Goal: Information Seeking & Learning: Learn about a topic

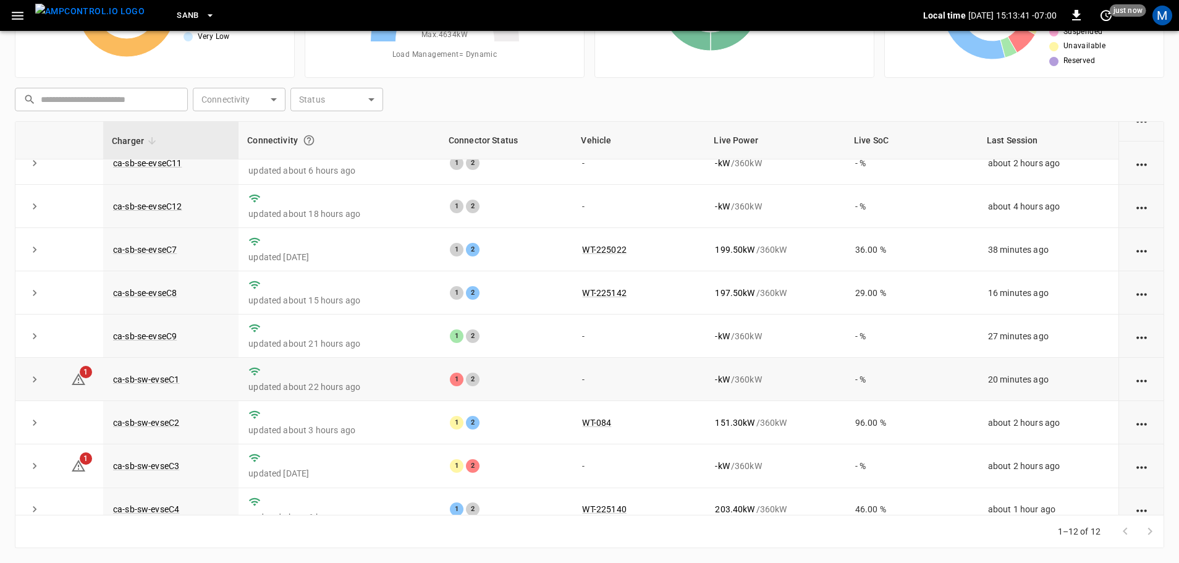
scroll to position [62, 0]
click at [167, 342] on link "ca-sb-se-evseC9" at bounding box center [145, 335] width 69 height 15
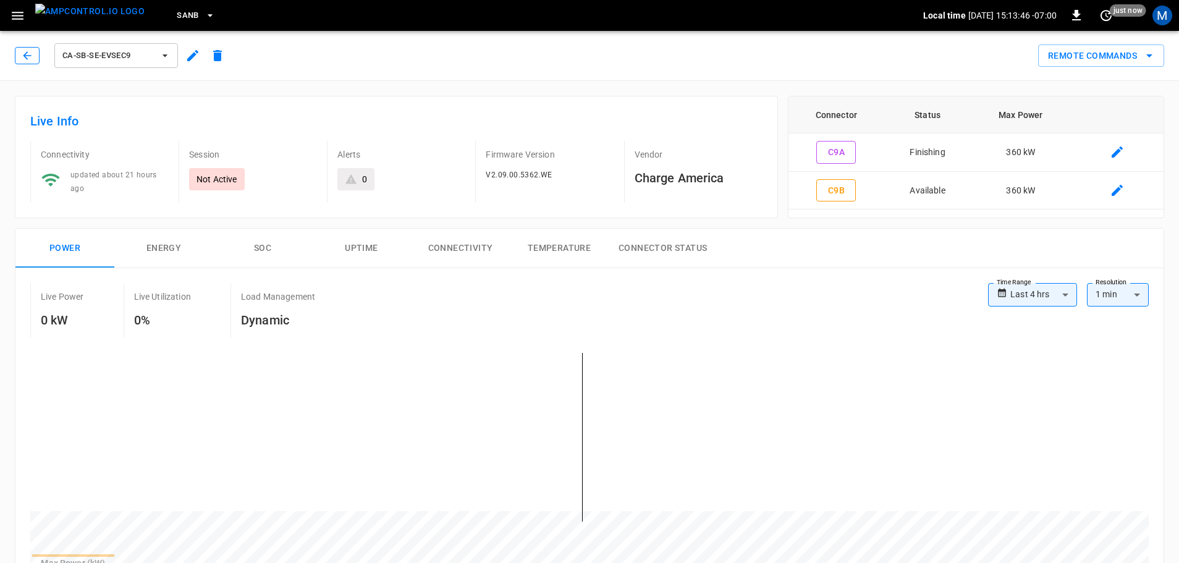
click at [30, 57] on icon "button" at bounding box center [27, 55] width 12 height 12
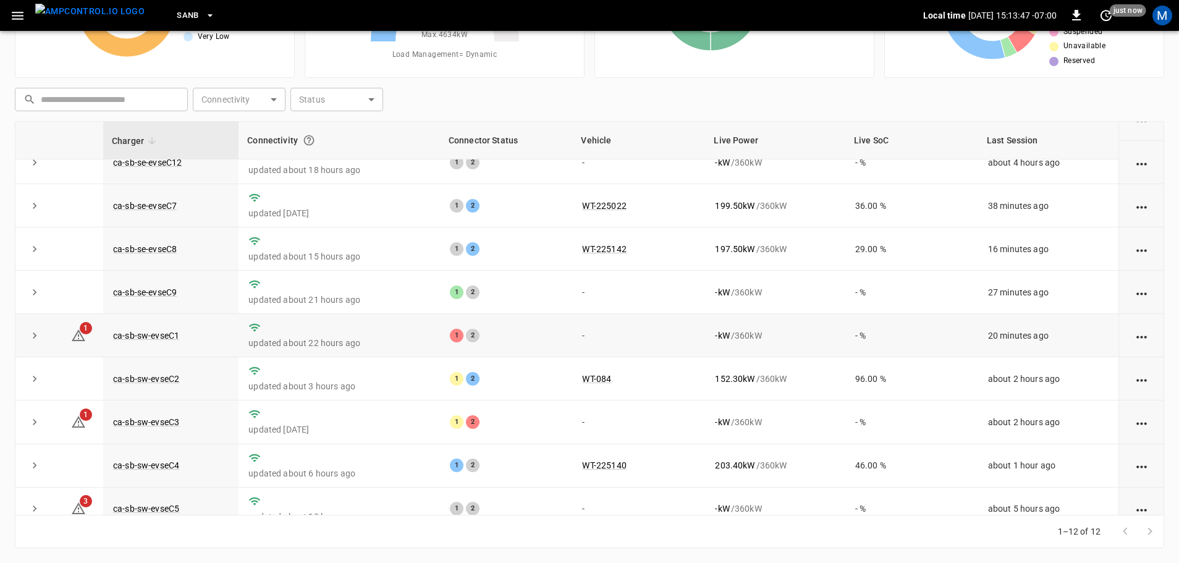
scroll to position [171, 0]
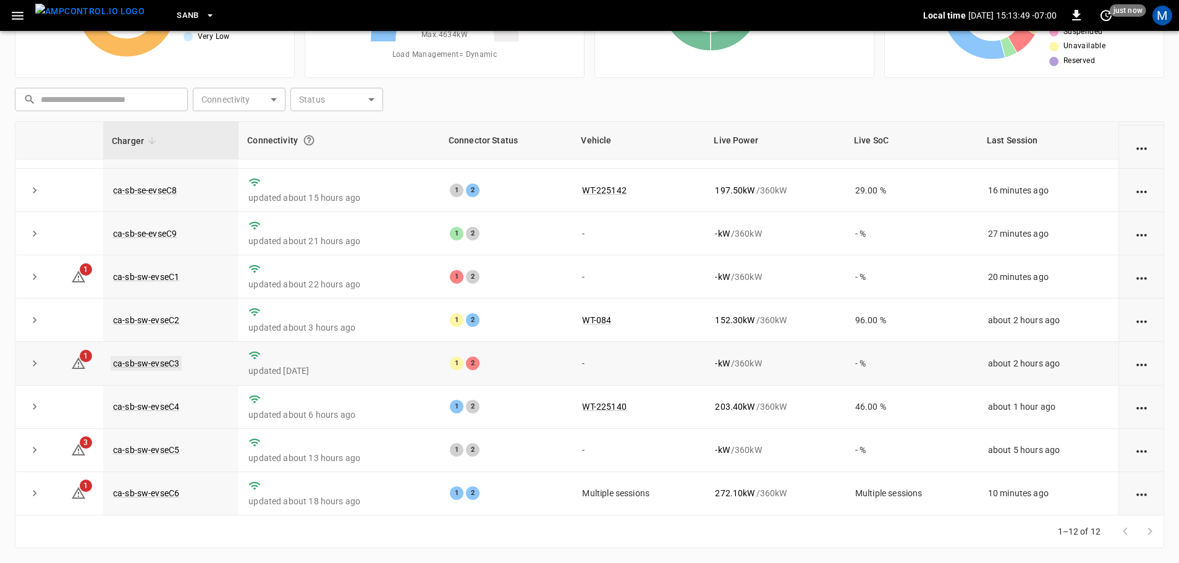
click at [179, 358] on link "ca-sb-sw-evseC3" at bounding box center [146, 363] width 71 height 15
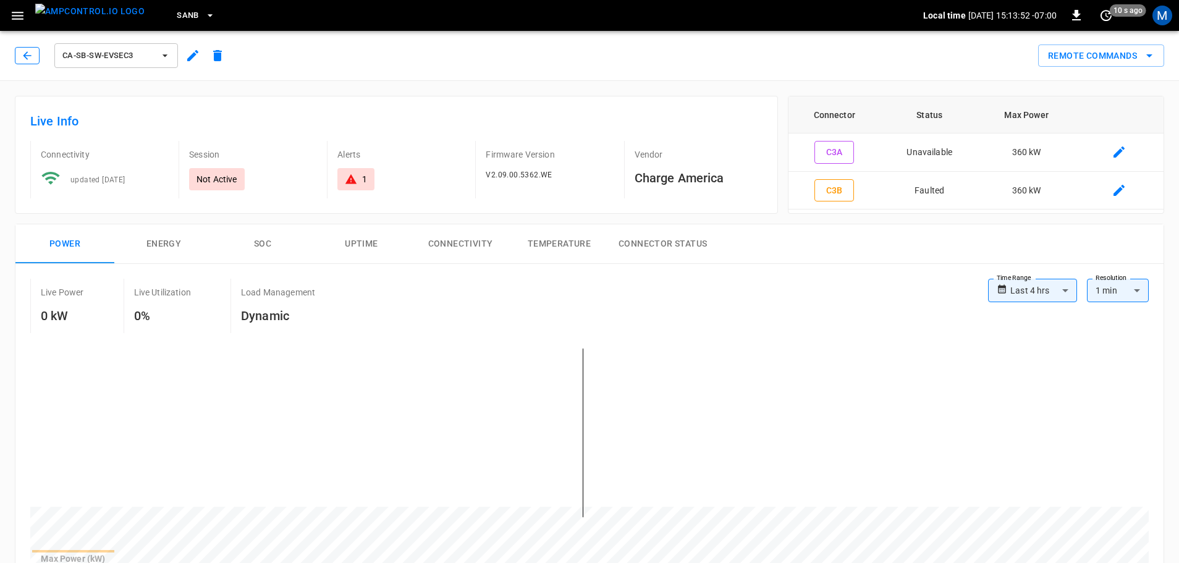
click at [23, 54] on icon "button" at bounding box center [27, 55] width 12 height 12
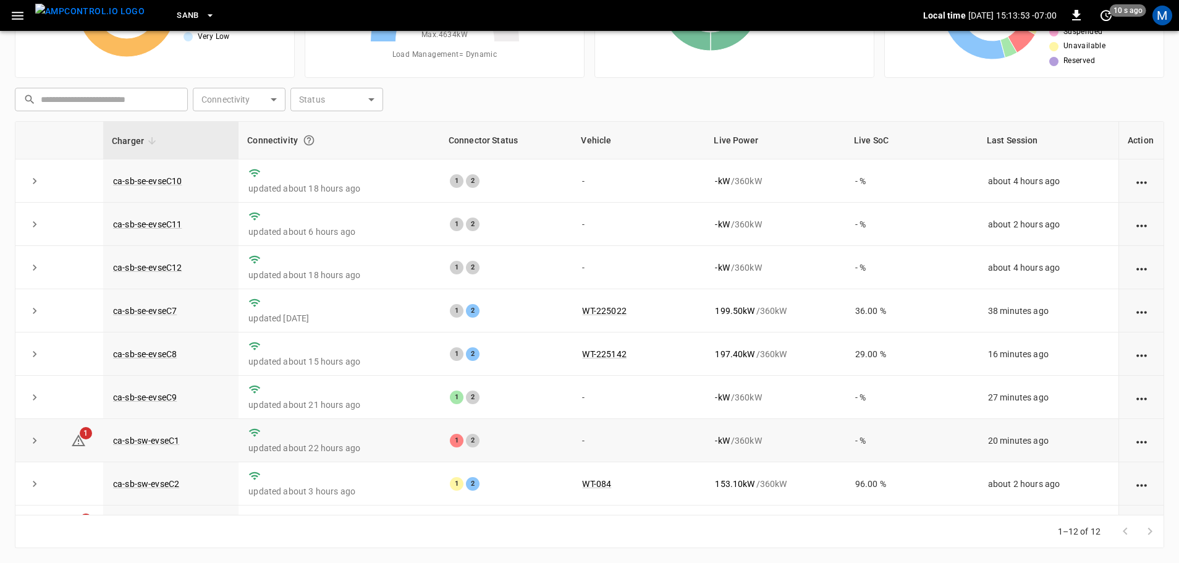
scroll to position [171, 0]
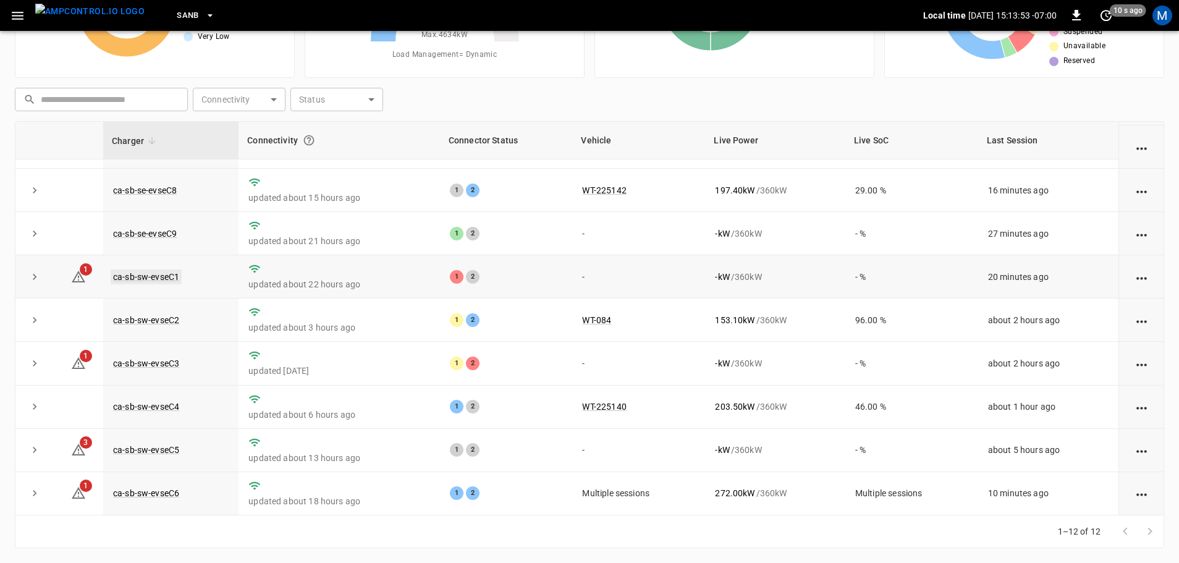
click at [153, 269] on link "ca-sb-sw-evseC1" at bounding box center [146, 276] width 71 height 15
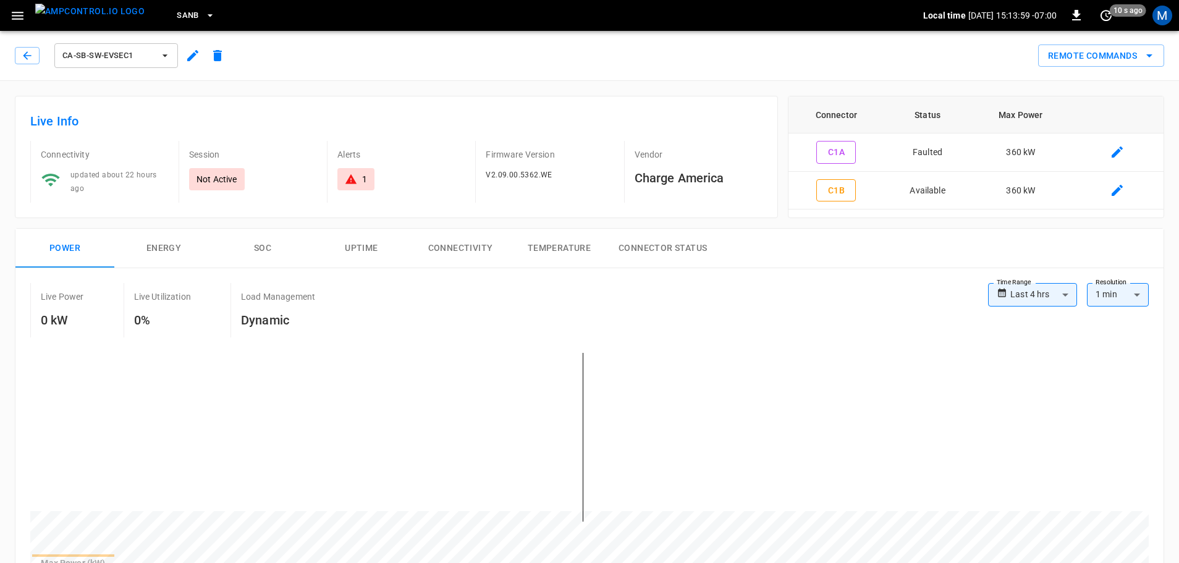
click at [19, 65] on div "ca-sb-sw-evseC1" at bounding box center [122, 56] width 215 height 30
click at [20, 61] on button "button" at bounding box center [27, 55] width 25 height 17
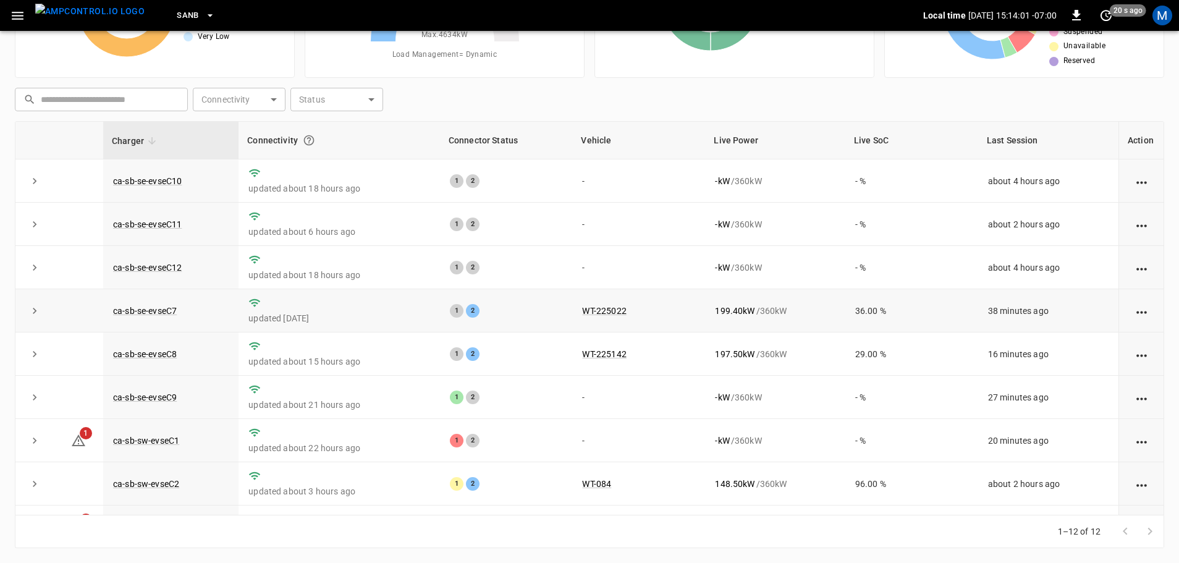
scroll to position [171, 0]
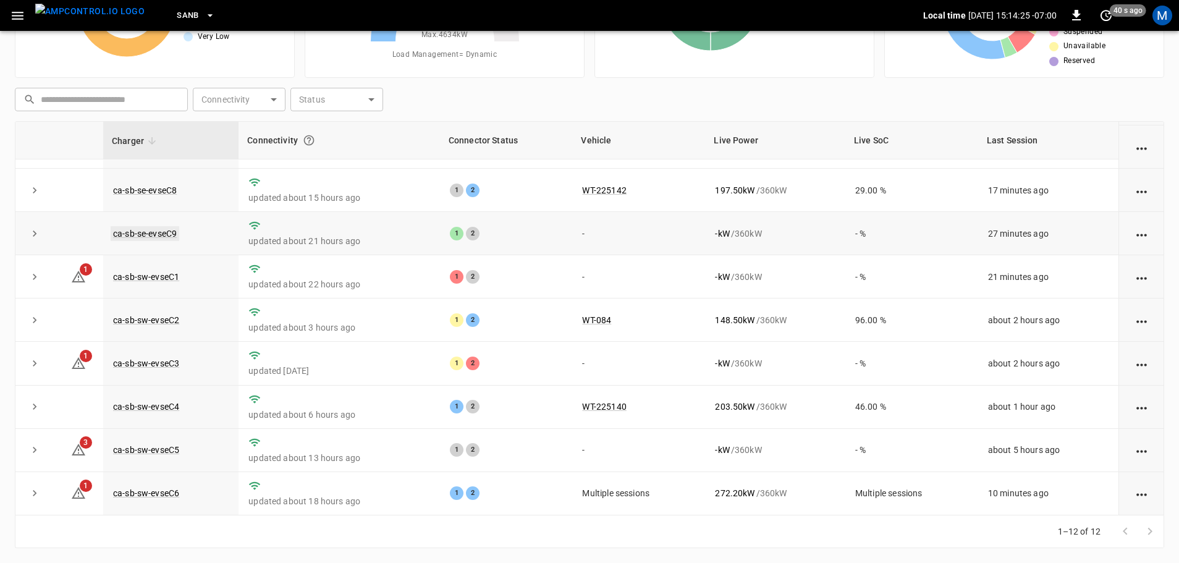
click at [161, 227] on link "ca-sb-se-evseC9" at bounding box center [145, 233] width 69 height 15
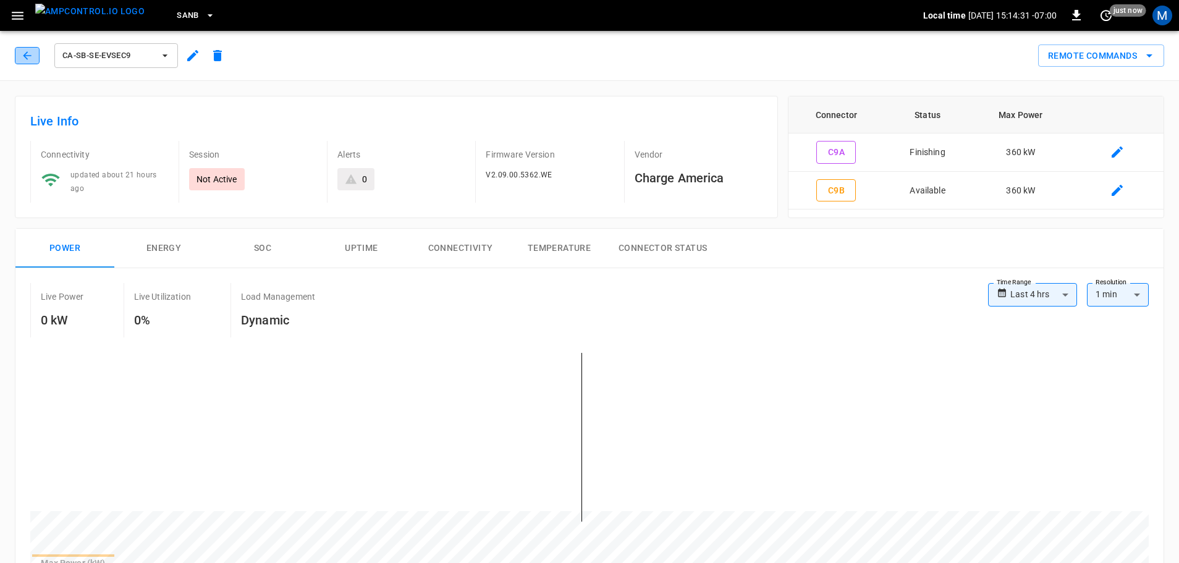
click at [33, 61] on icon "button" at bounding box center [27, 55] width 12 height 12
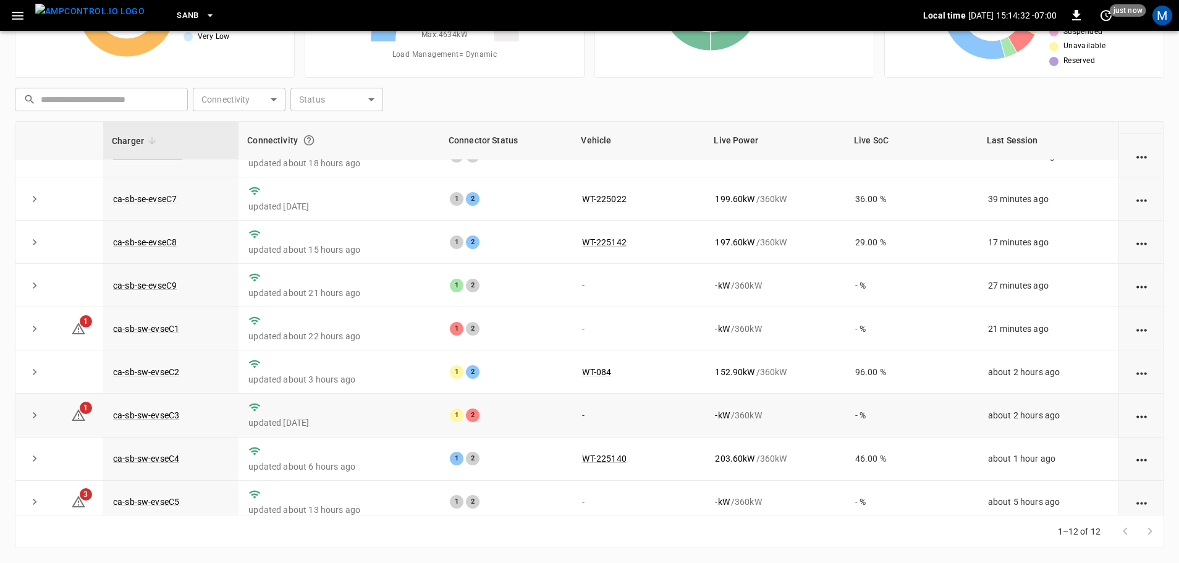
scroll to position [171, 0]
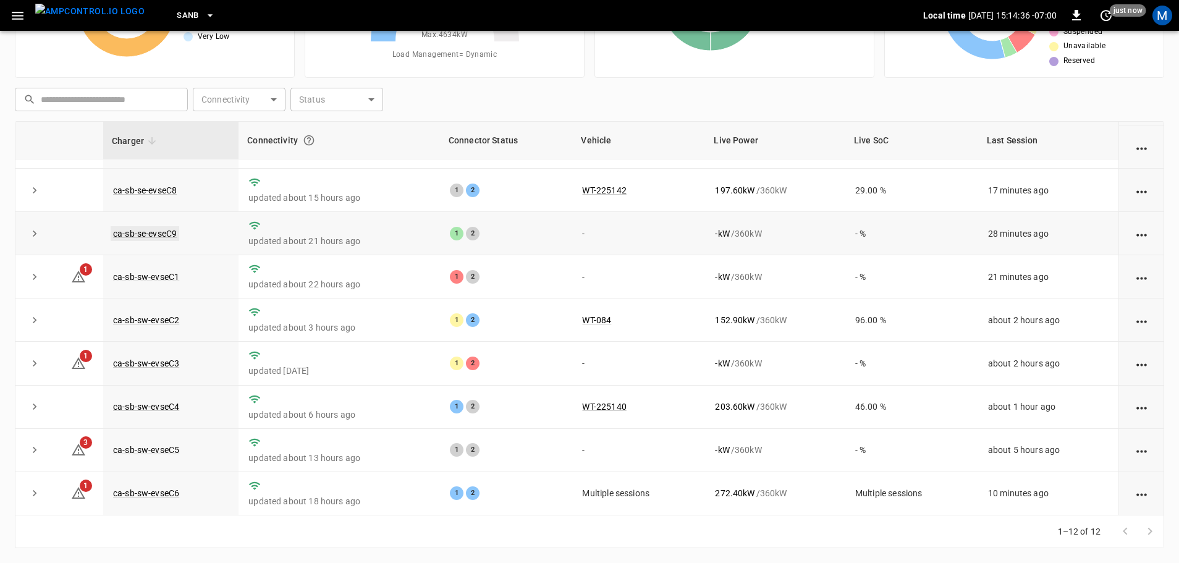
click at [156, 227] on link "ca-sb-se-evseC9" at bounding box center [145, 233] width 69 height 15
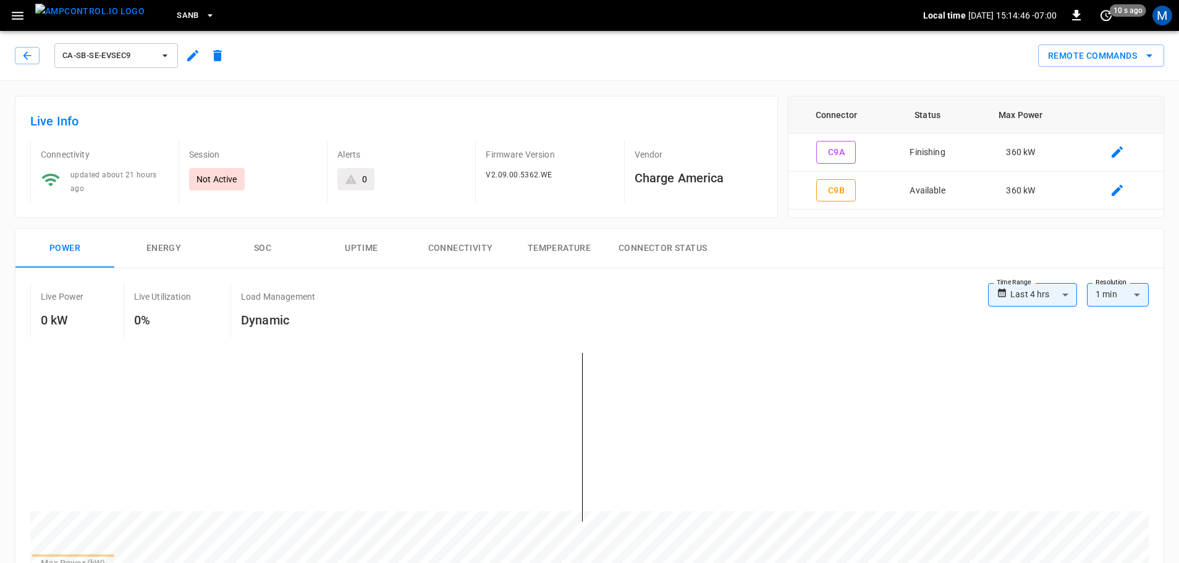
click at [28, 40] on div "ca-sb-se-evseC9" at bounding box center [120, 53] width 220 height 35
click at [32, 50] on icon "button" at bounding box center [27, 55] width 12 height 12
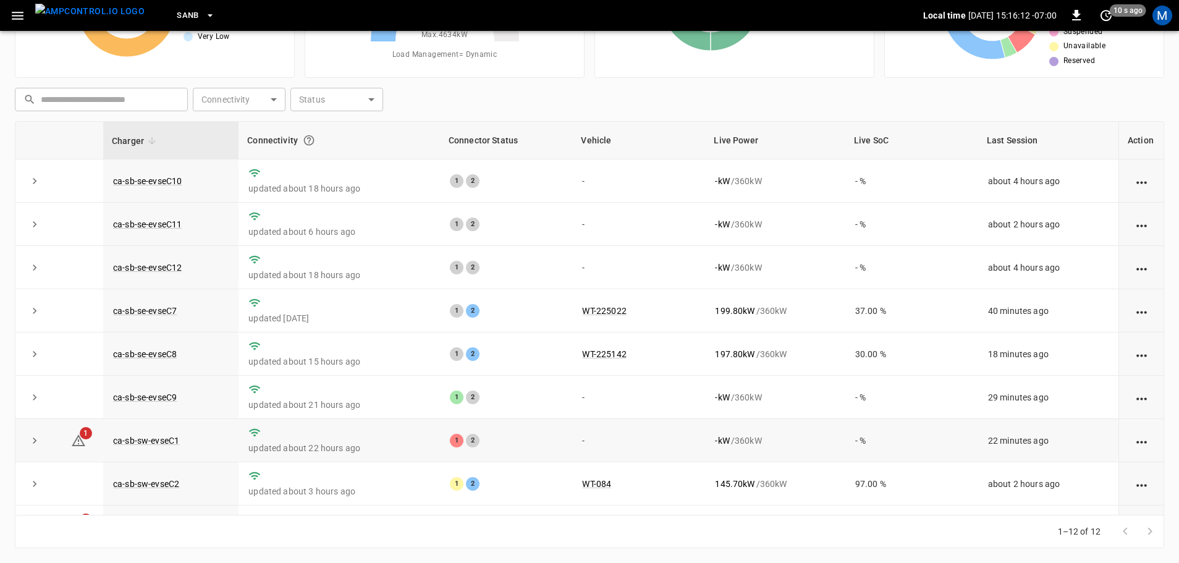
scroll to position [171, 0]
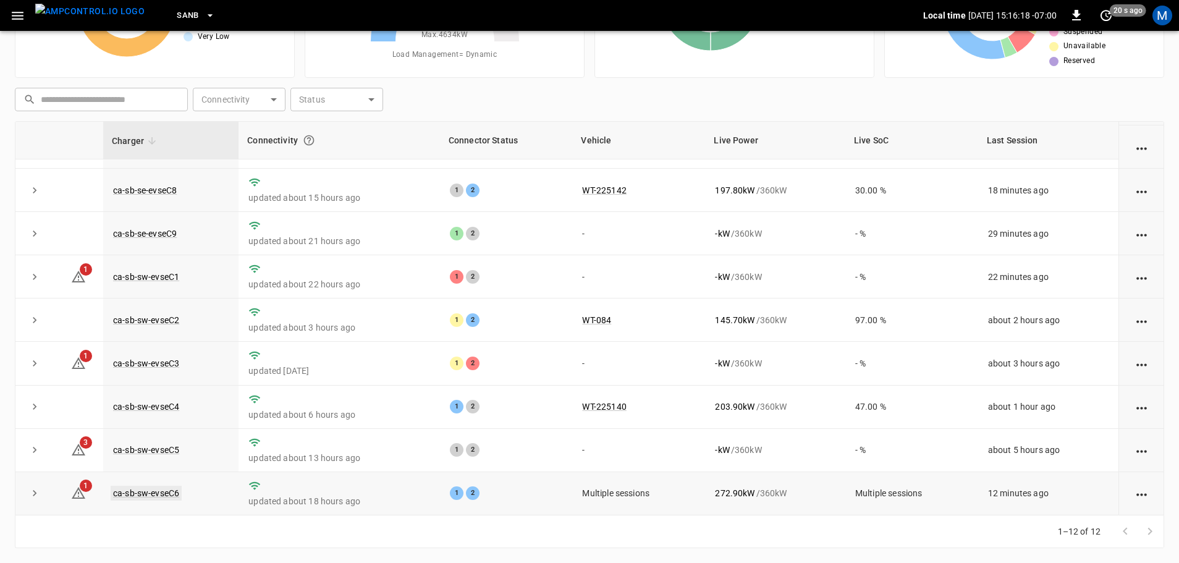
drag, startPoint x: 37, startPoint y: 493, endPoint x: 114, endPoint y: 491, distance: 76.7
click at [37, 493] on icon "expand row" at bounding box center [34, 493] width 12 height 12
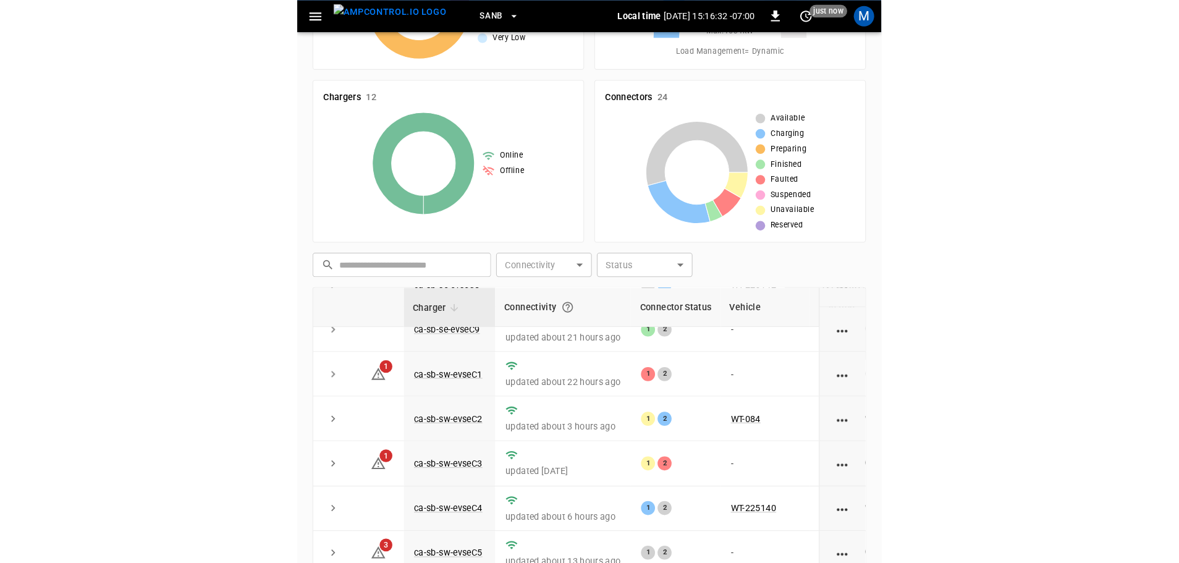
scroll to position [246, 0]
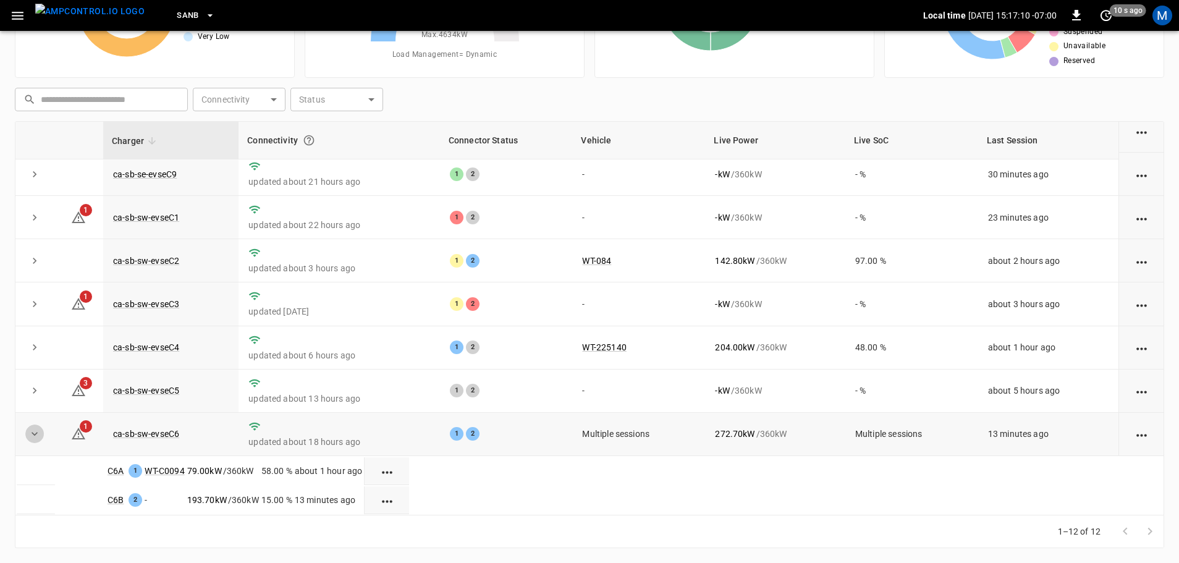
click at [32, 428] on icon "expand row" at bounding box center [34, 434] width 12 height 12
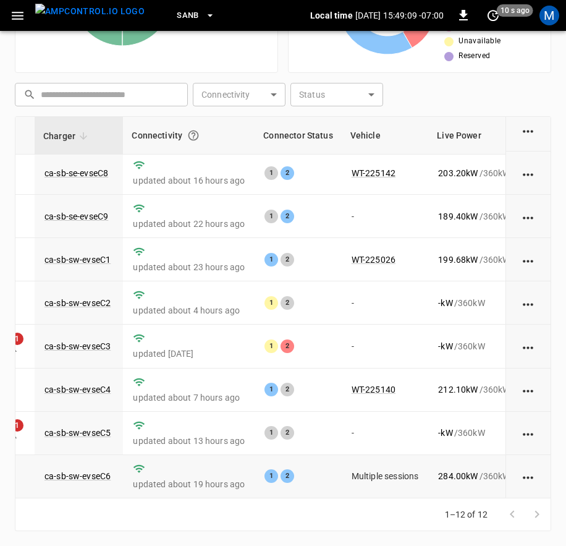
scroll to position [191, 74]
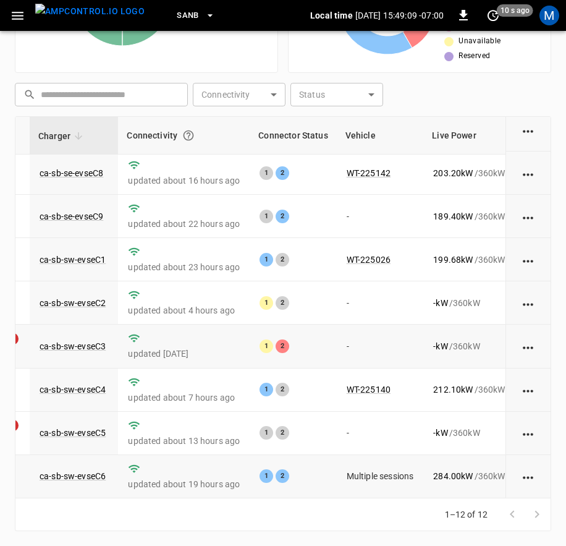
click at [93, 343] on td "ca-sb-sw-evseC3" at bounding box center [74, 345] width 88 height 43
click at [100, 339] on link "ca-sb-sw-evseC3" at bounding box center [72, 346] width 71 height 15
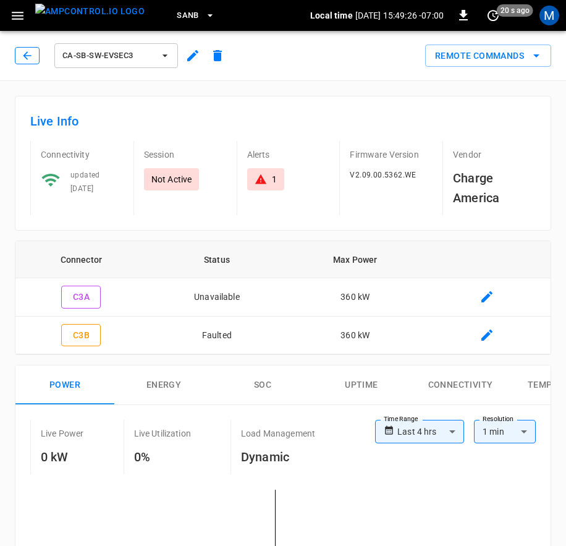
click at [30, 59] on icon "button" at bounding box center [27, 55] width 12 height 12
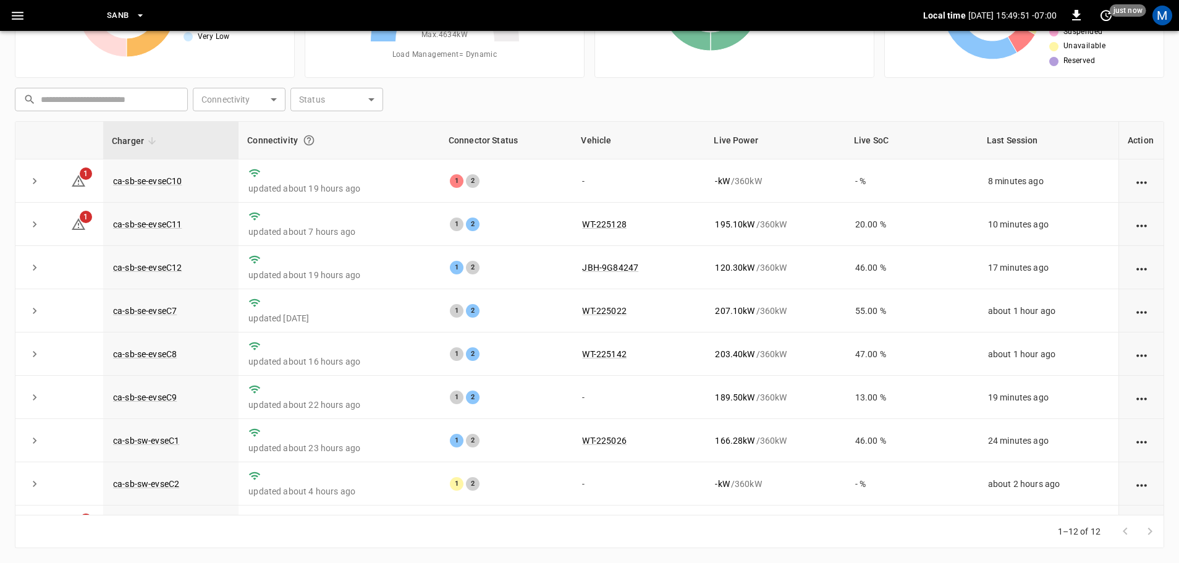
scroll to position [171, 0]
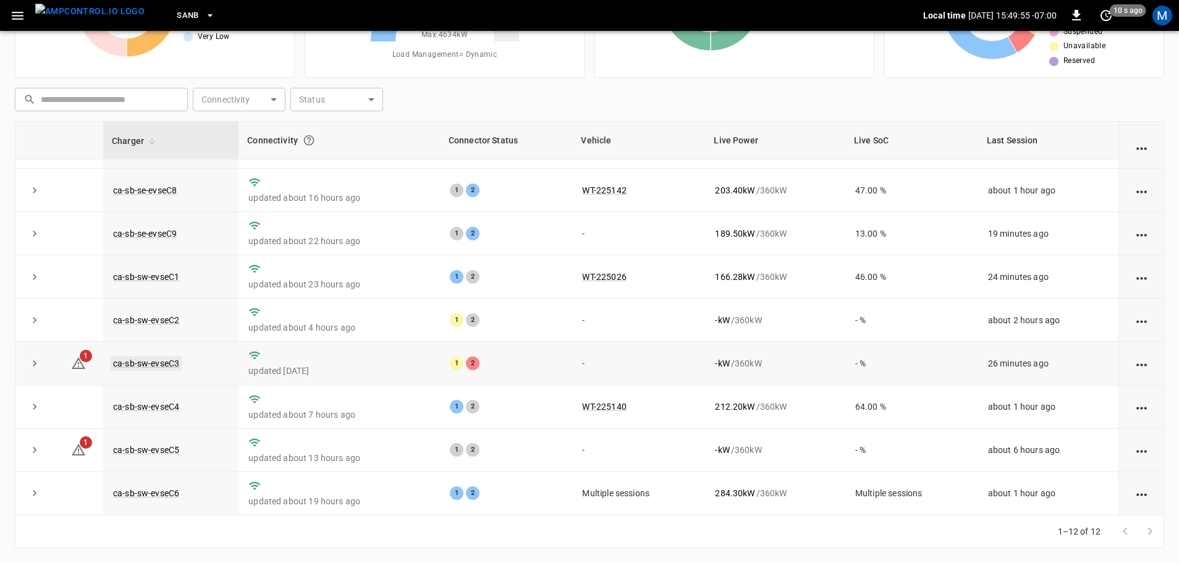
click at [173, 362] on link "ca-sb-sw-evseC3" at bounding box center [146, 363] width 71 height 15
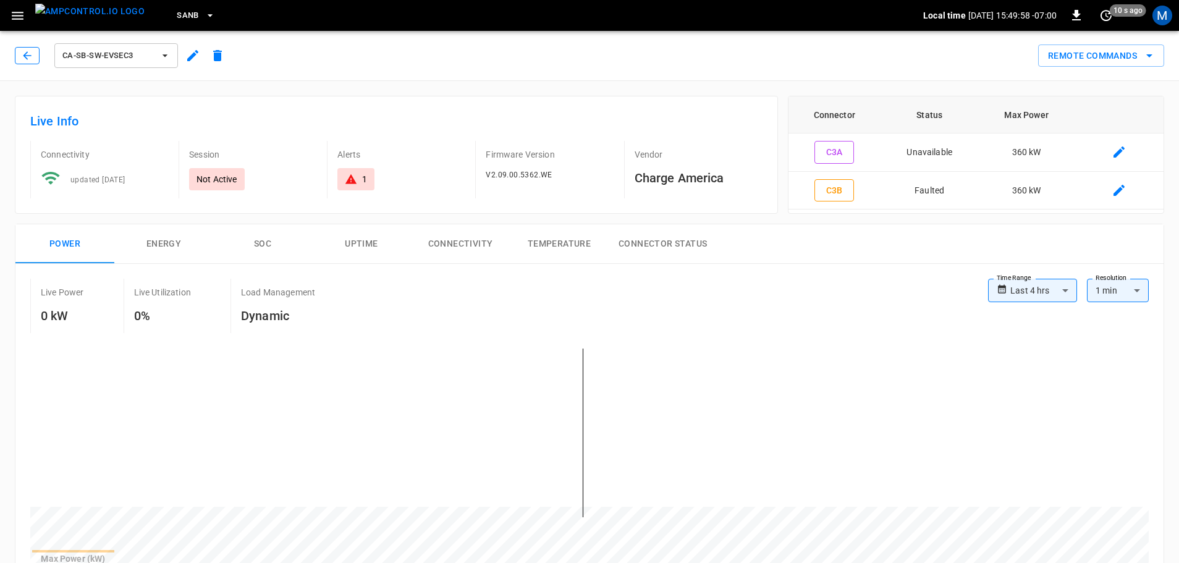
click at [31, 49] on button "button" at bounding box center [27, 55] width 25 height 17
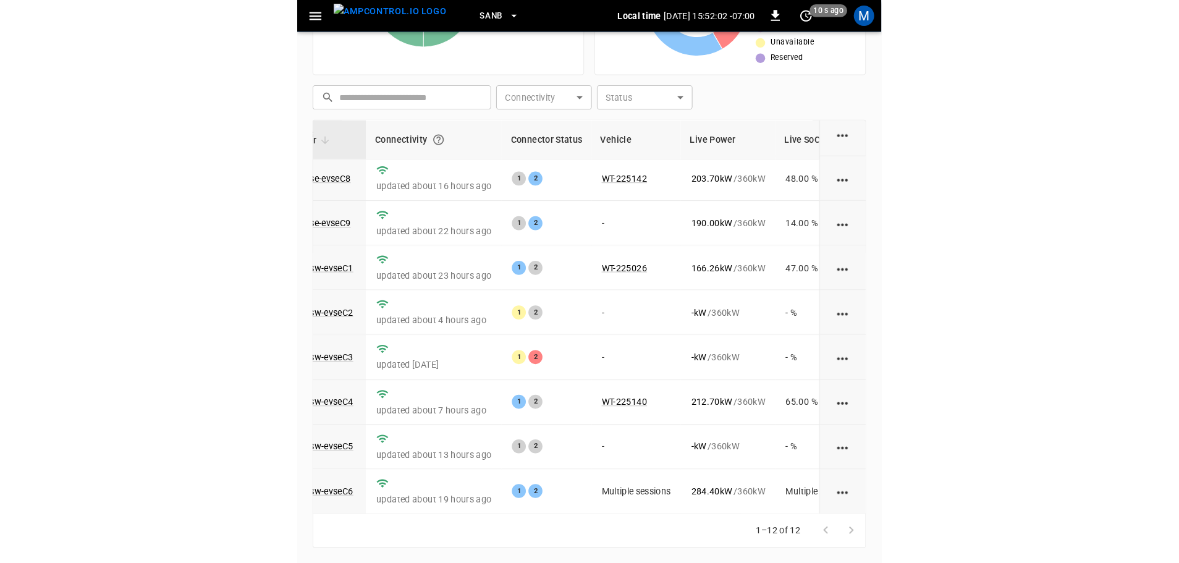
scroll to position [171, 0]
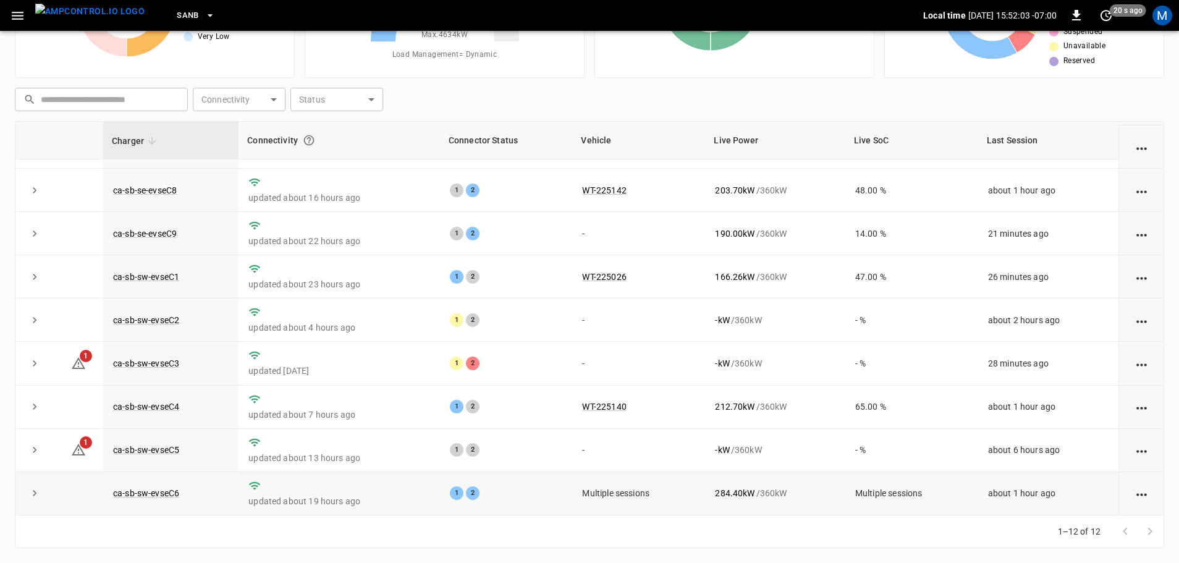
click at [32, 490] on icon "expand row" at bounding box center [34, 493] width 12 height 12
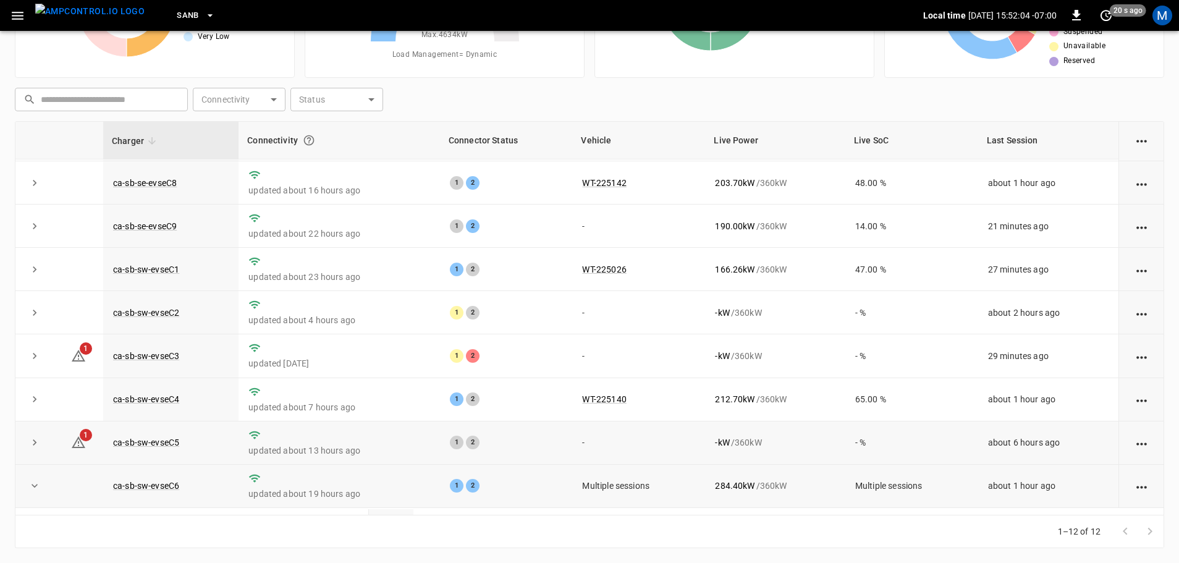
scroll to position [246, 0]
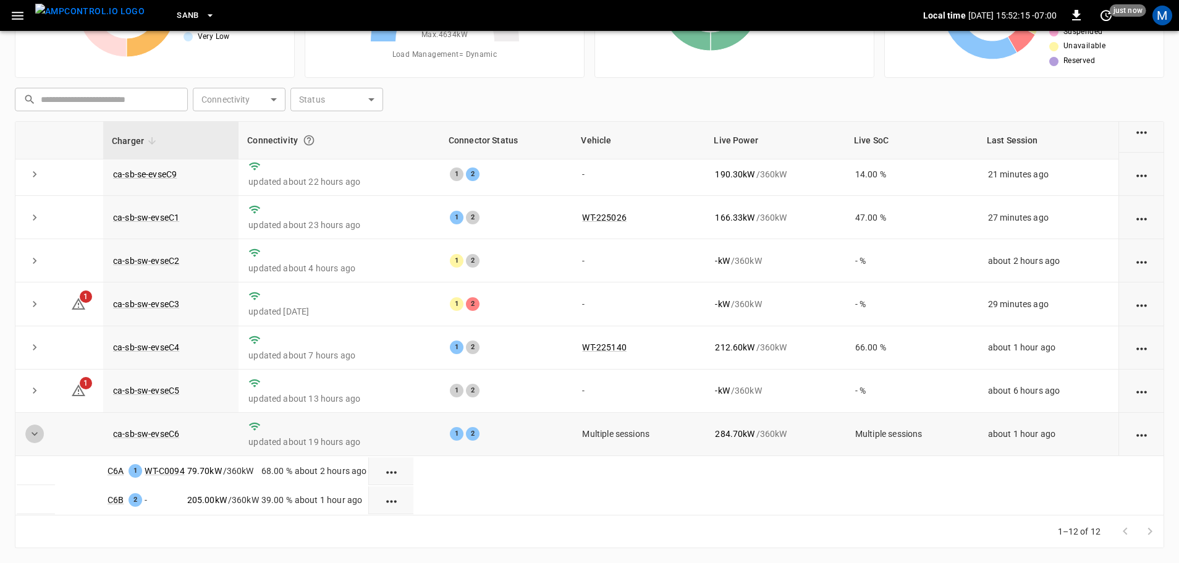
click at [36, 428] on icon "expand row" at bounding box center [34, 434] width 12 height 12
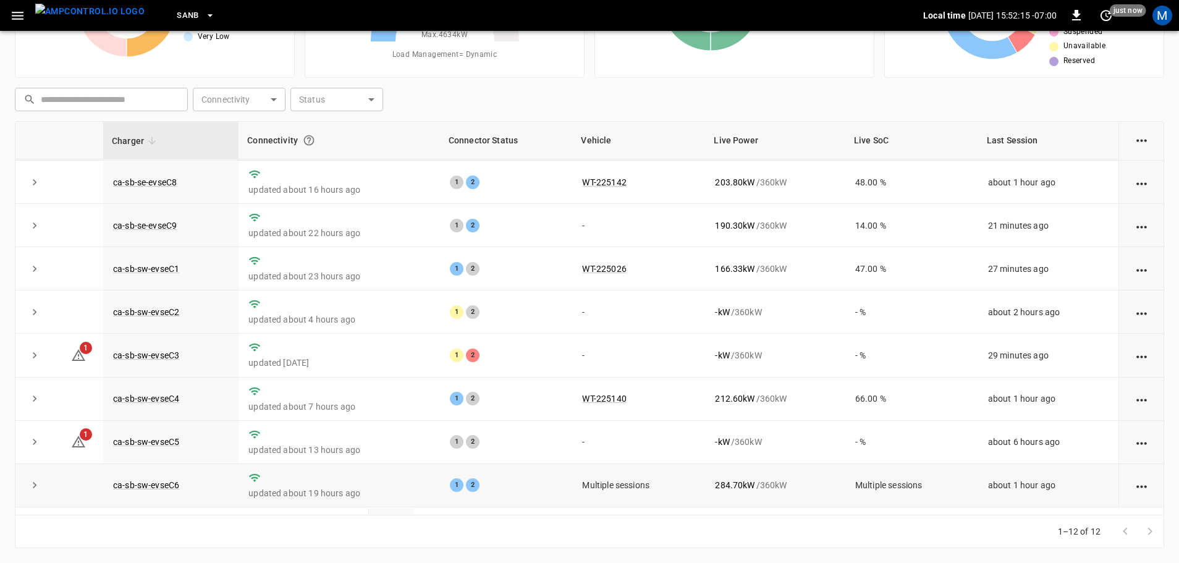
scroll to position [171, 0]
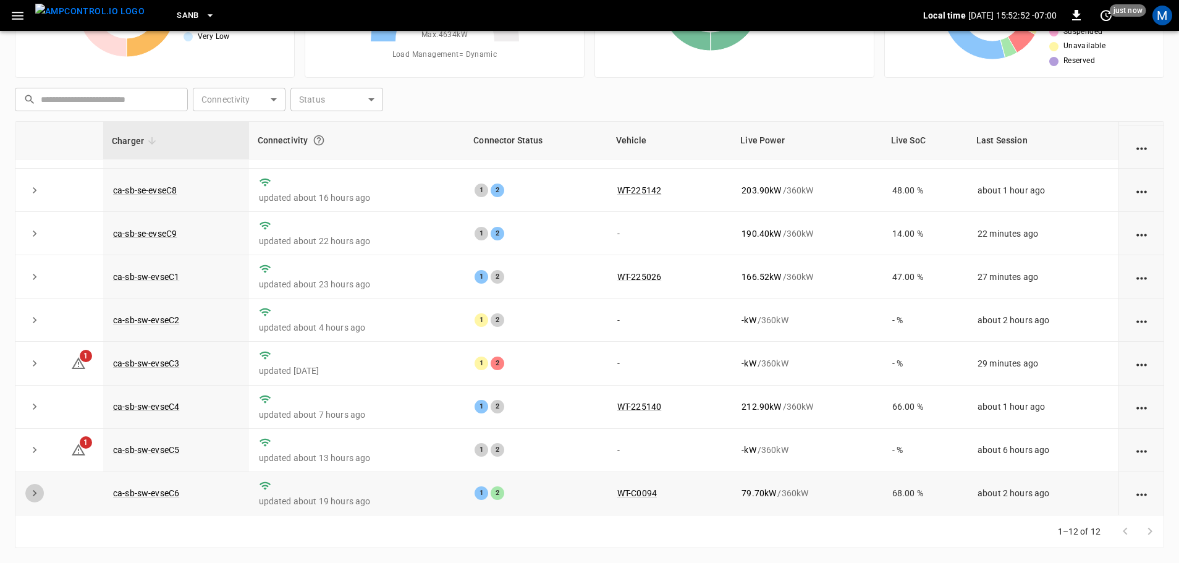
click at [28, 492] on button "expand row" at bounding box center [34, 493] width 19 height 19
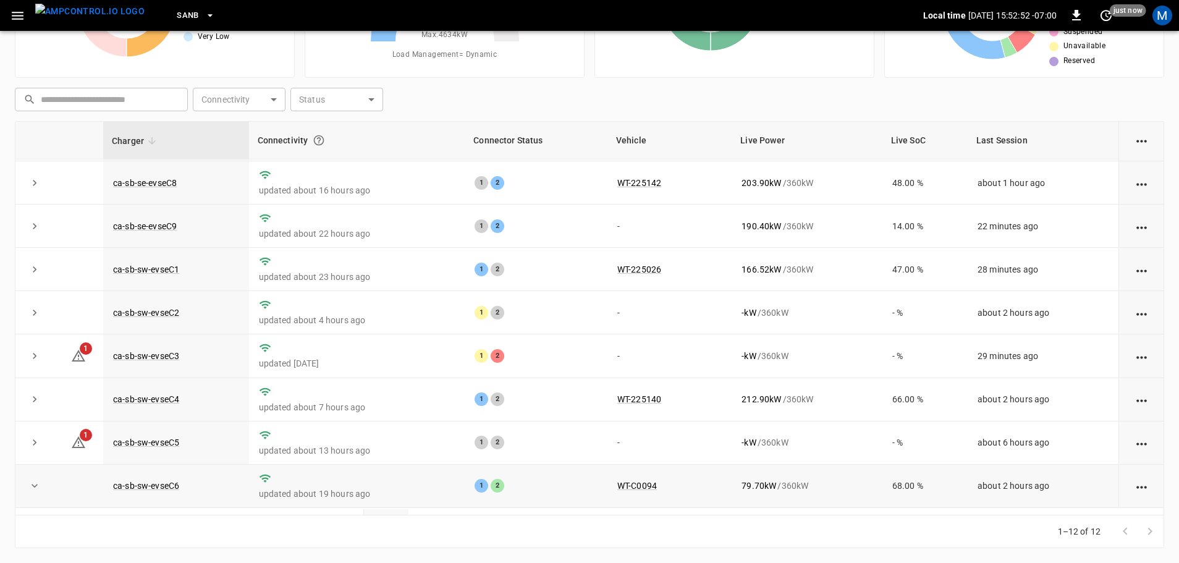
scroll to position [246, 0]
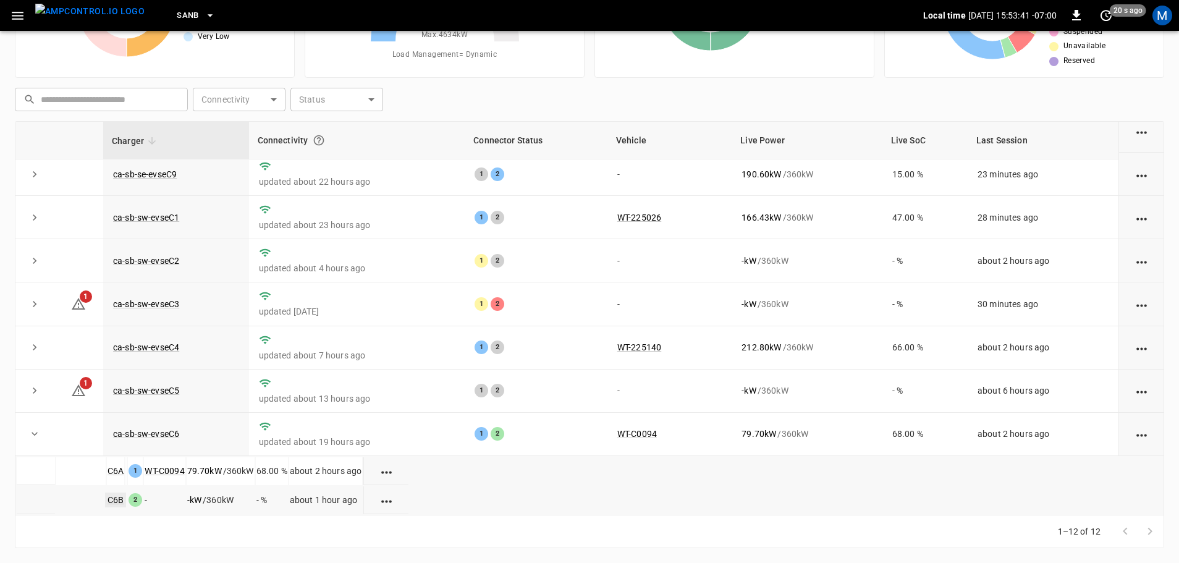
click at [125, 493] on link "C6B" at bounding box center [115, 500] width 21 height 15
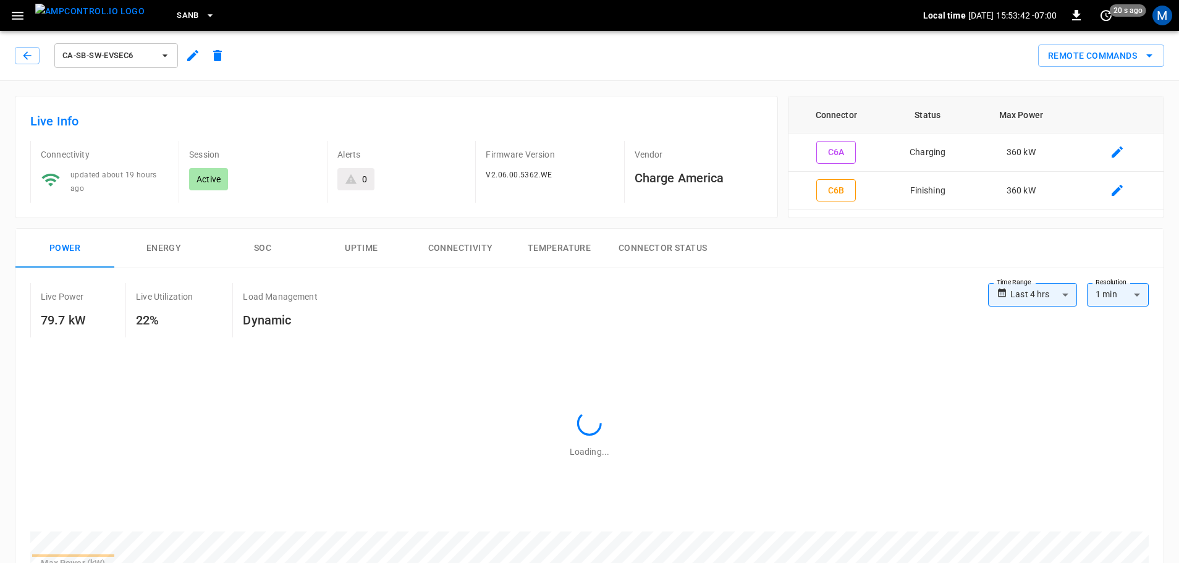
type input "**********"
click at [24, 59] on icon "button" at bounding box center [27, 55] width 12 height 12
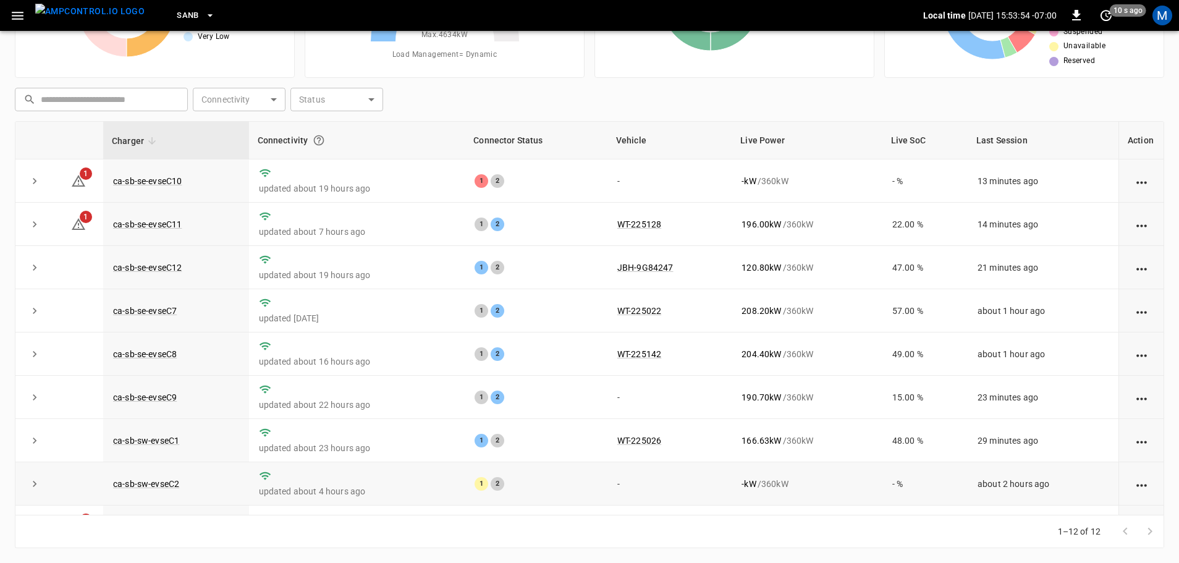
scroll to position [171, 0]
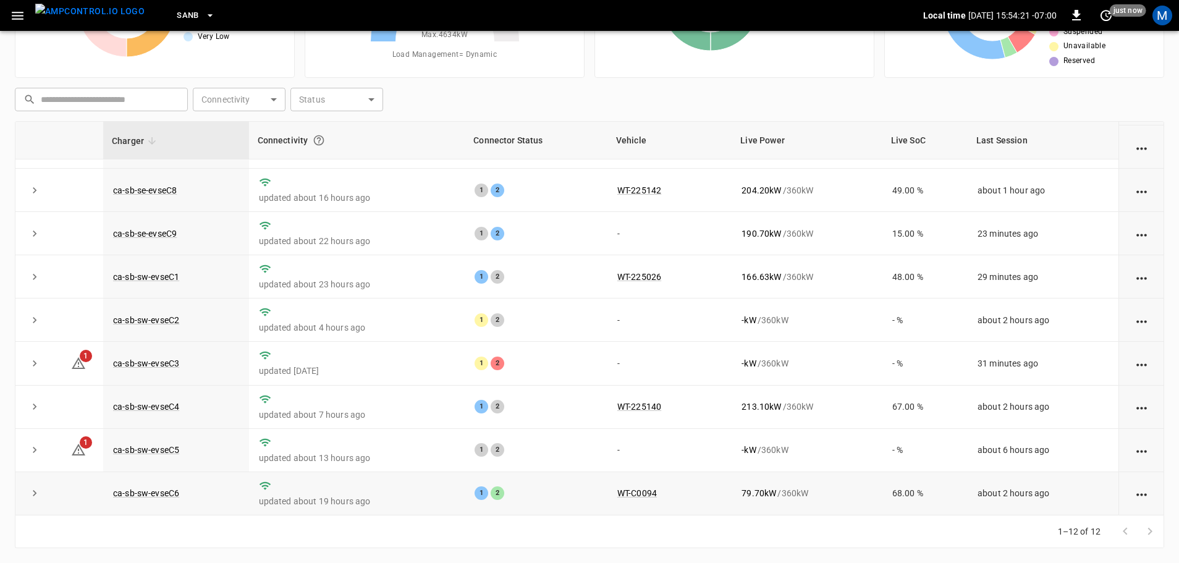
click at [36, 494] on icon "expand row" at bounding box center [34, 493] width 12 height 12
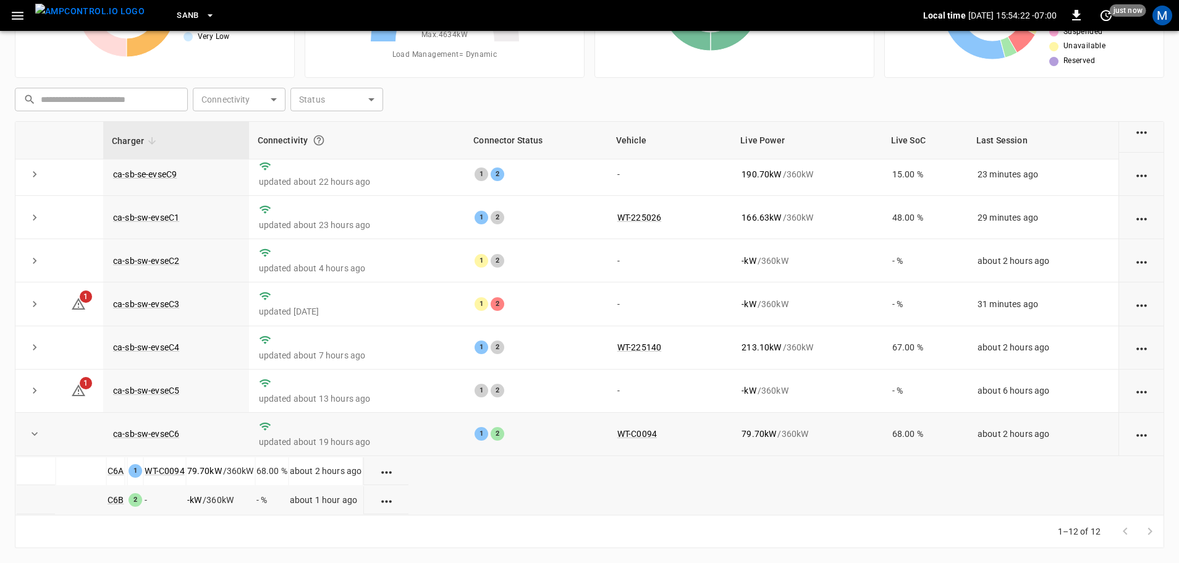
scroll to position [246, 0]
click at [122, 496] on link "C6B" at bounding box center [115, 500] width 21 height 15
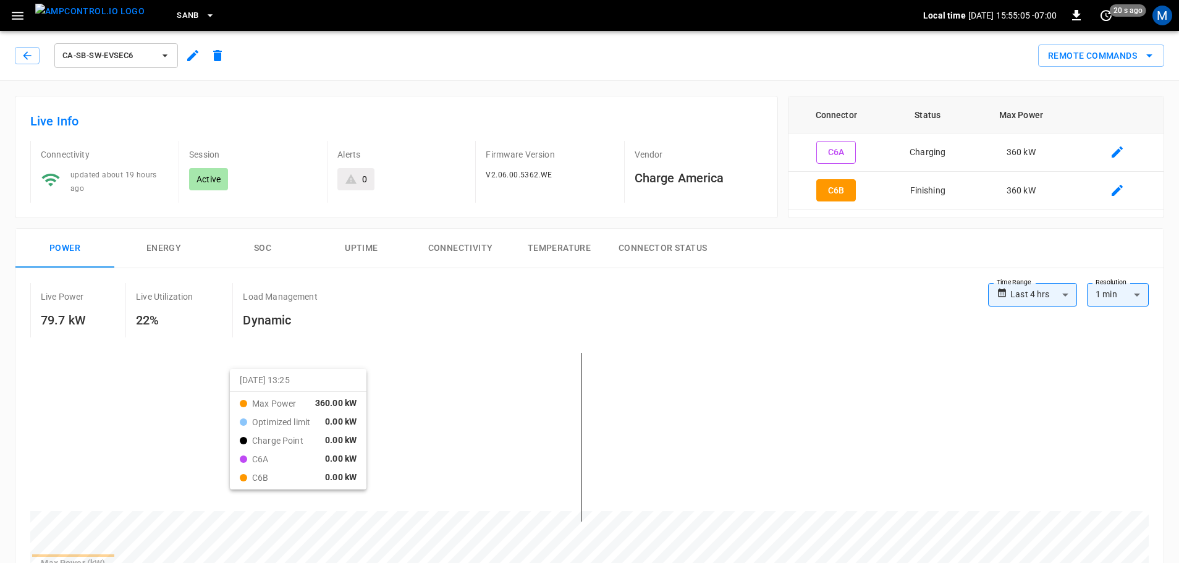
type input "**********"
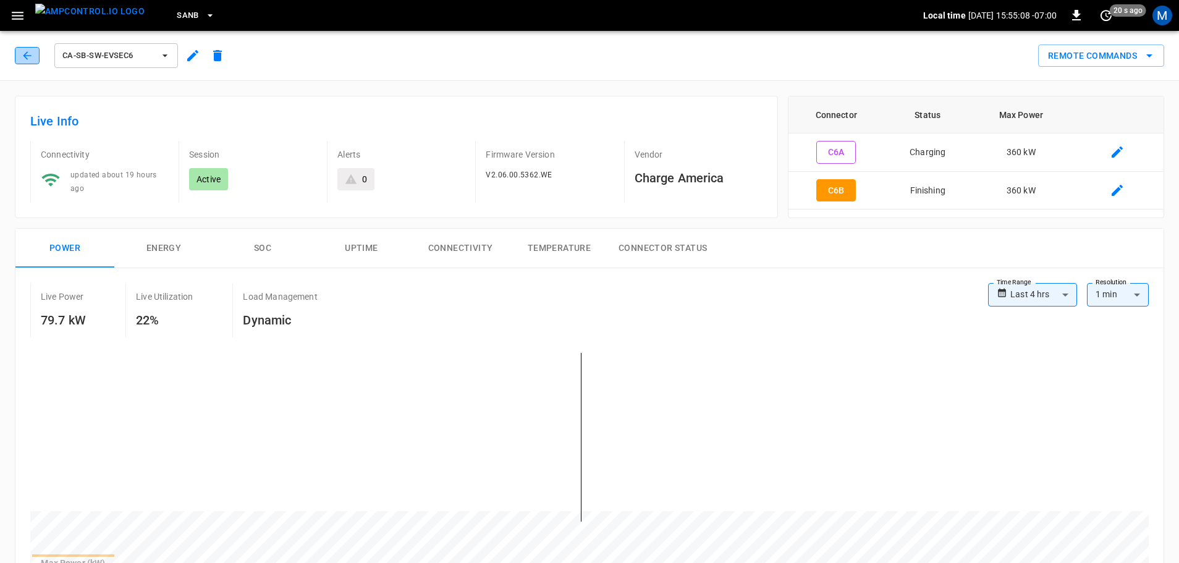
click at [23, 54] on icon "button" at bounding box center [27, 55] width 12 height 12
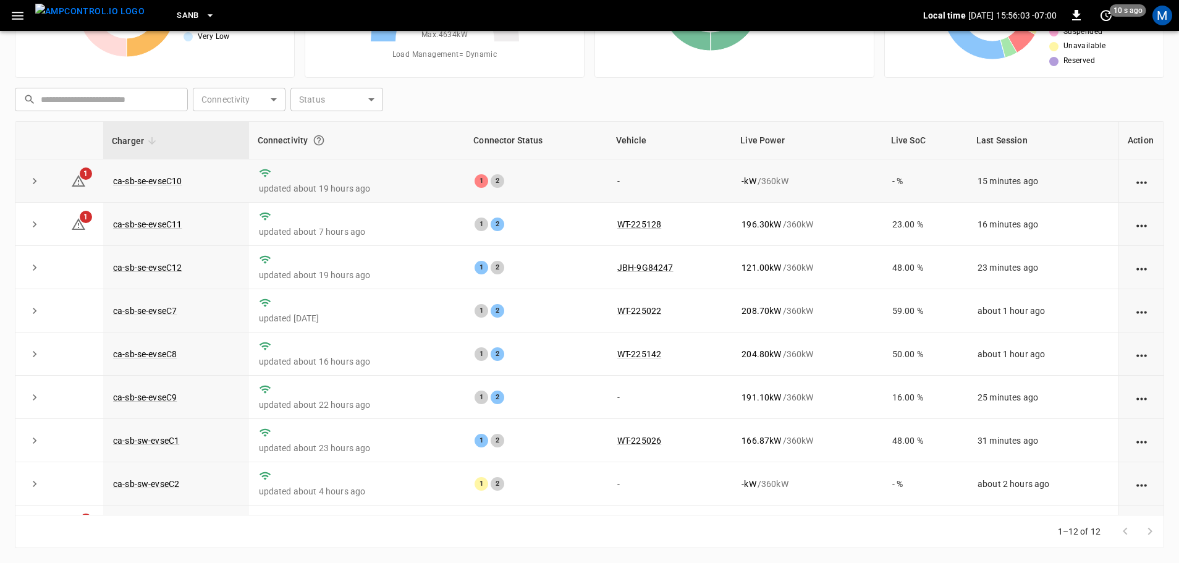
click at [148, 173] on td "ca-sb-se-evseC10" at bounding box center [176, 180] width 146 height 43
click at [148, 178] on link "ca-sb-se-evseC10" at bounding box center [148, 181] width 74 height 15
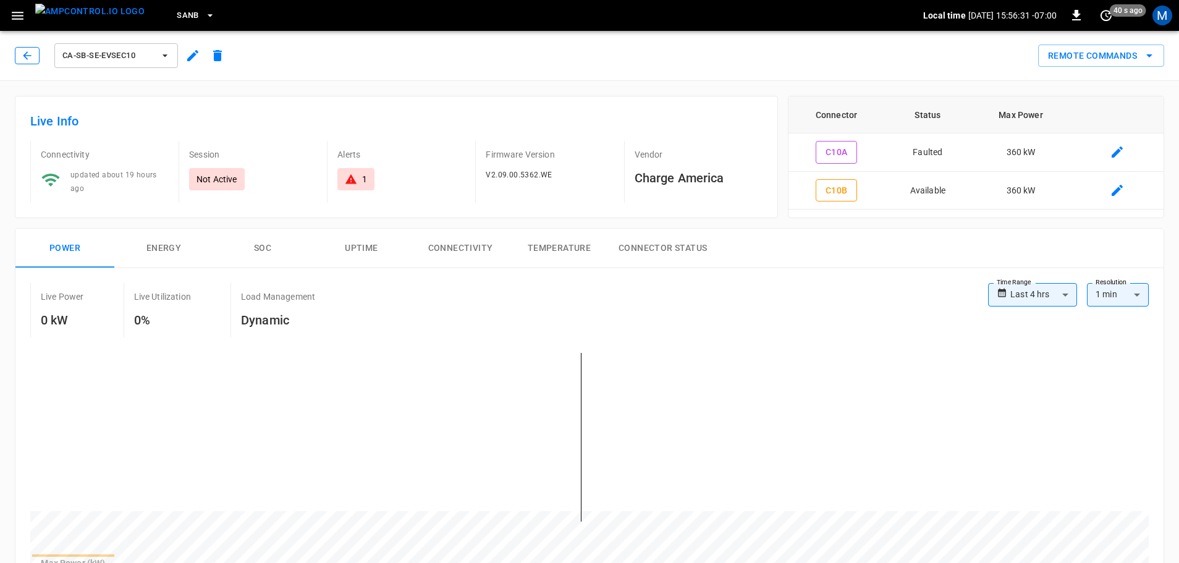
click at [35, 54] on button "button" at bounding box center [27, 55] width 25 height 17
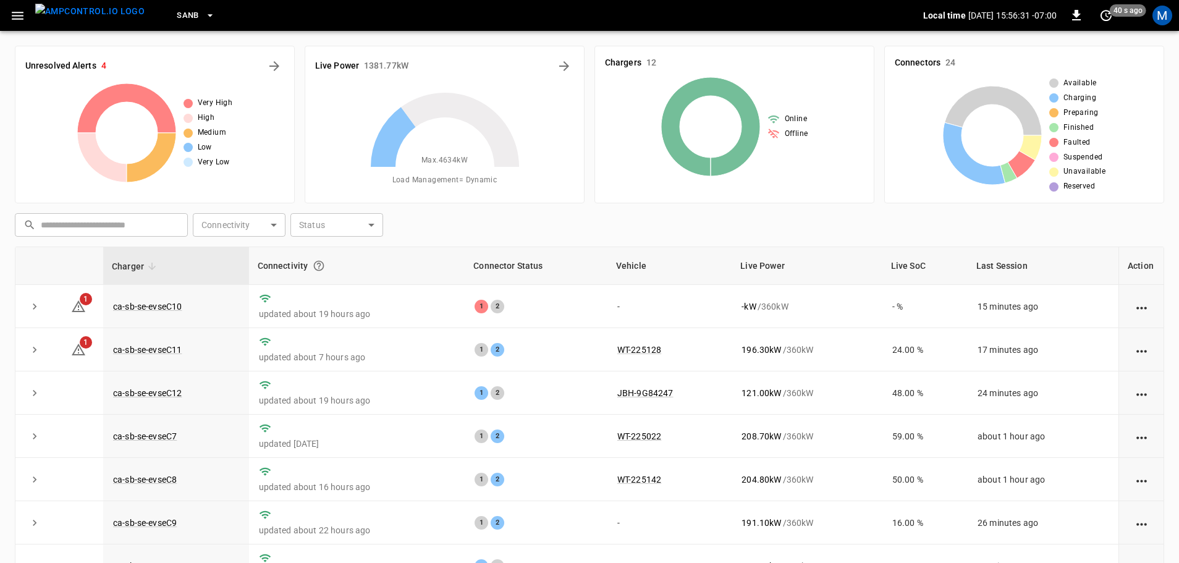
scroll to position [125, 0]
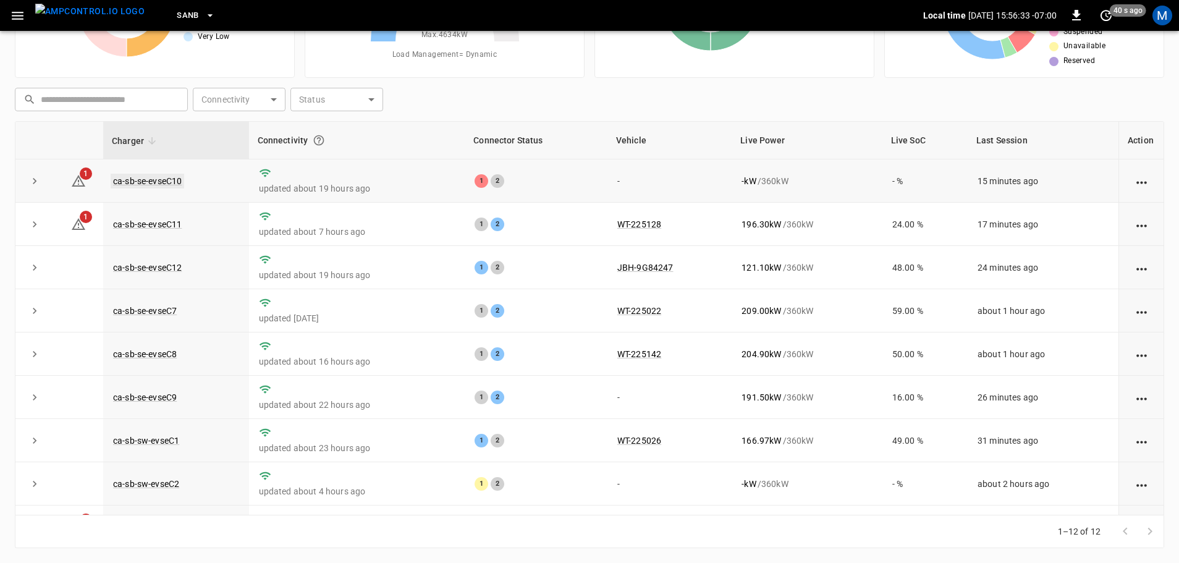
click at [153, 176] on link "ca-sb-se-evseC10" at bounding box center [148, 181] width 74 height 15
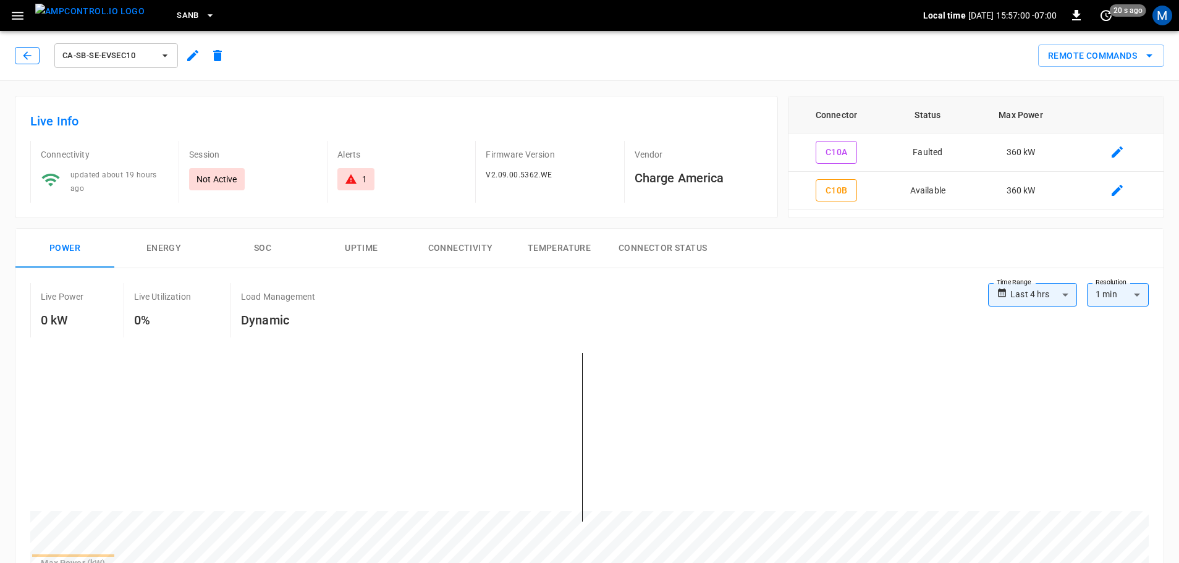
click at [27, 60] on icon "button" at bounding box center [27, 55] width 12 height 12
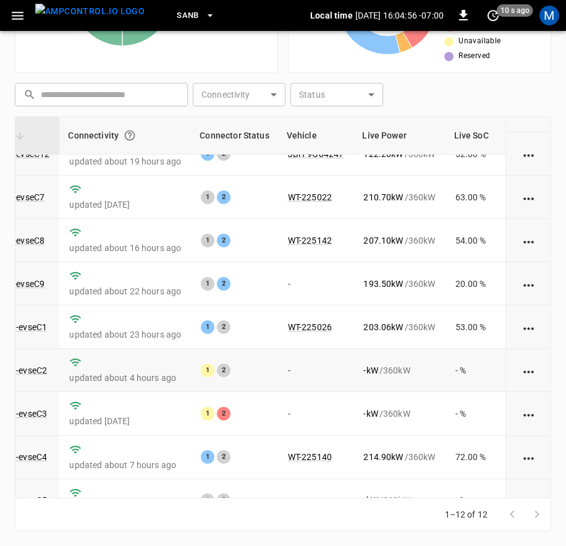
scroll to position [191, 132]
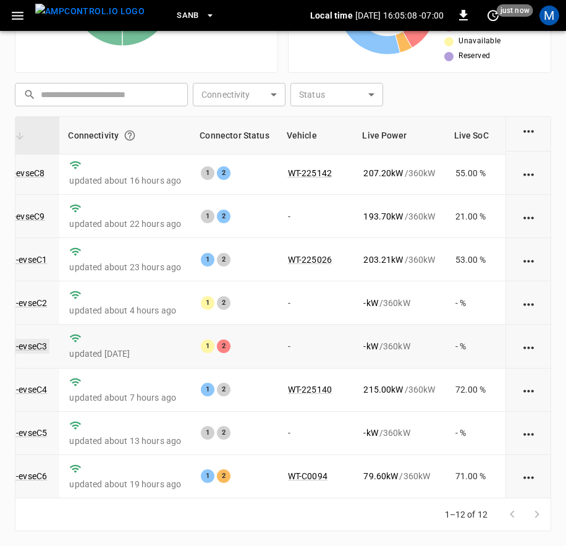
click at [38, 339] on link "ca-sb-sw-evseC3" at bounding box center [13, 346] width 71 height 15
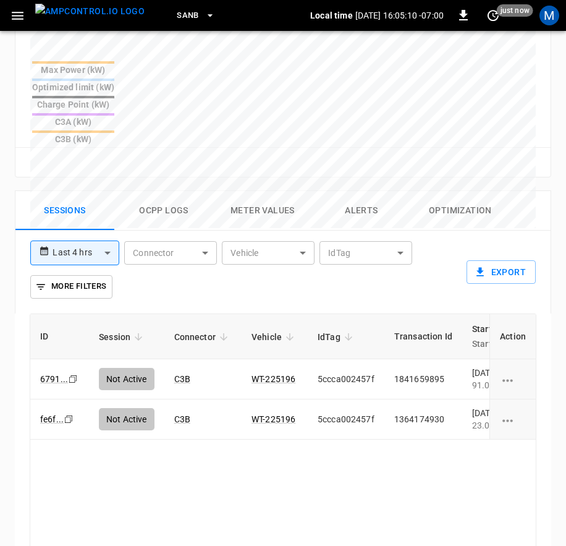
scroll to position [742, 0]
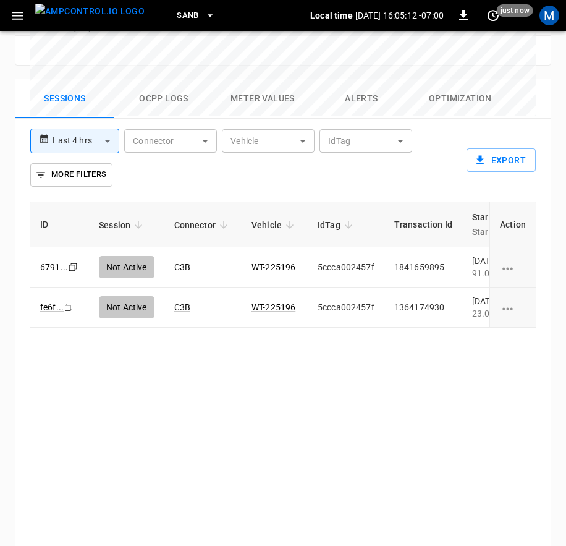
drag, startPoint x: 173, startPoint y: 524, endPoint x: 197, endPoint y: 524, distance: 23.5
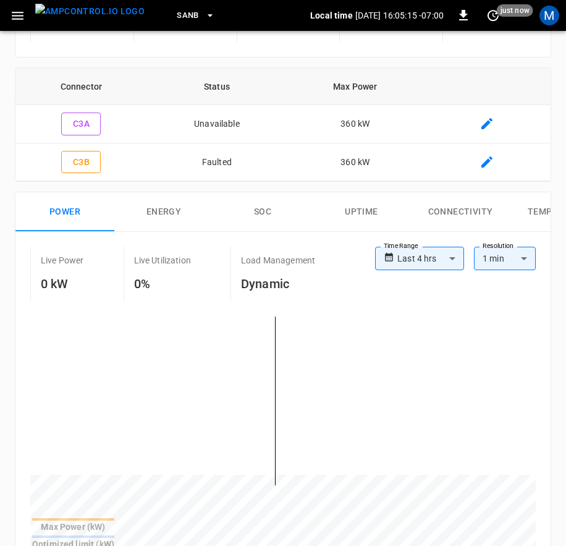
scroll to position [0, 0]
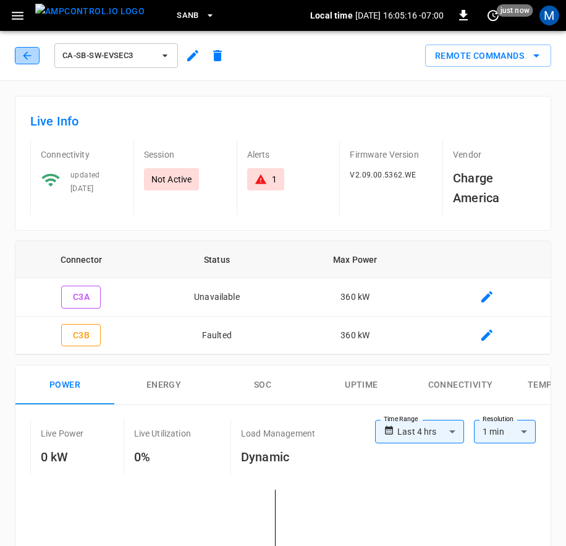
click at [23, 56] on icon "button" at bounding box center [27, 55] width 12 height 12
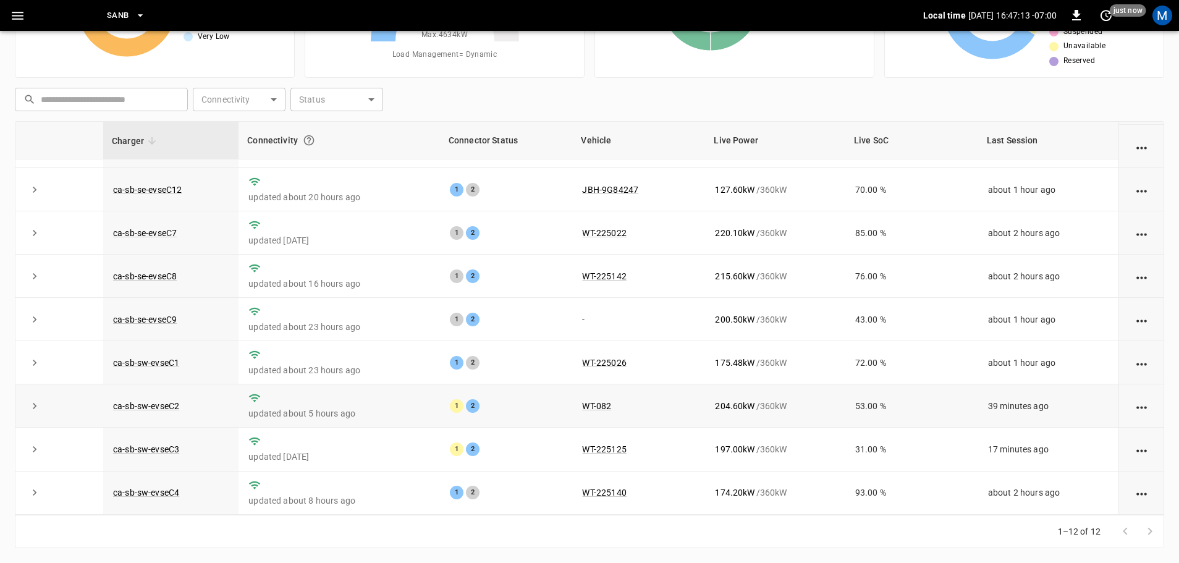
scroll to position [171, 0]
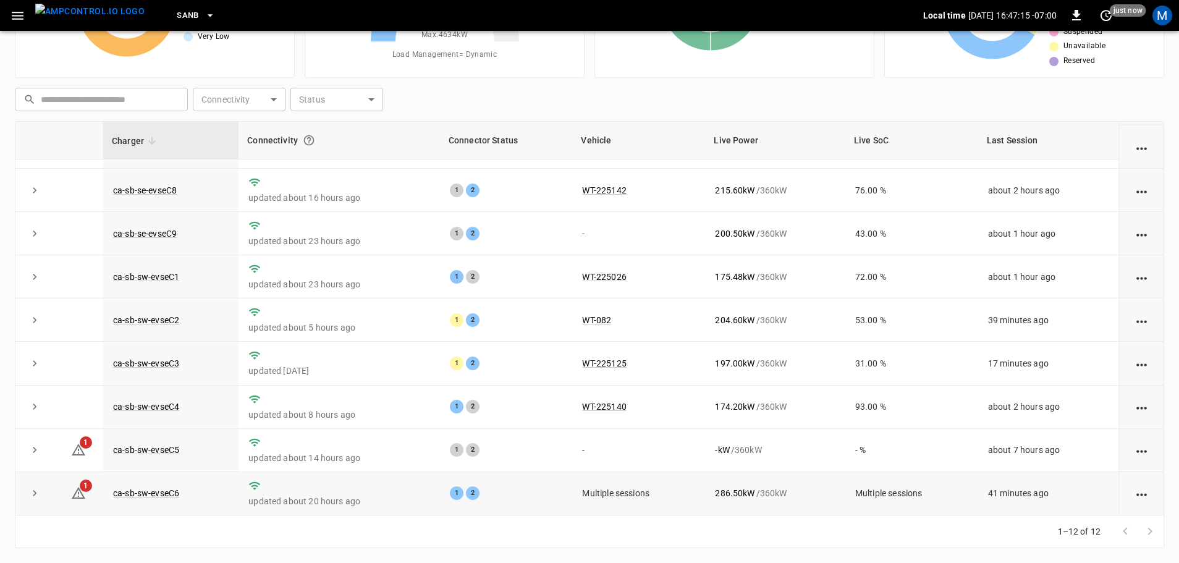
drag, startPoint x: 34, startPoint y: 489, endPoint x: 66, endPoint y: 481, distance: 32.4
click at [34, 489] on icon "expand row" at bounding box center [34, 493] width 12 height 12
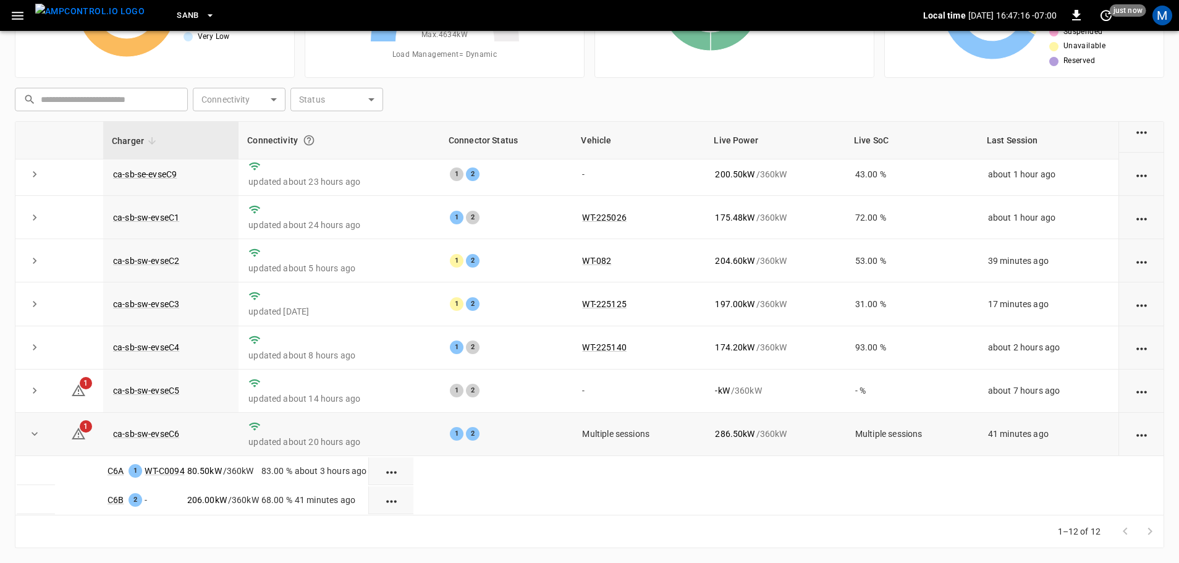
scroll to position [246, 0]
click at [28, 428] on icon "expand row" at bounding box center [34, 434] width 12 height 12
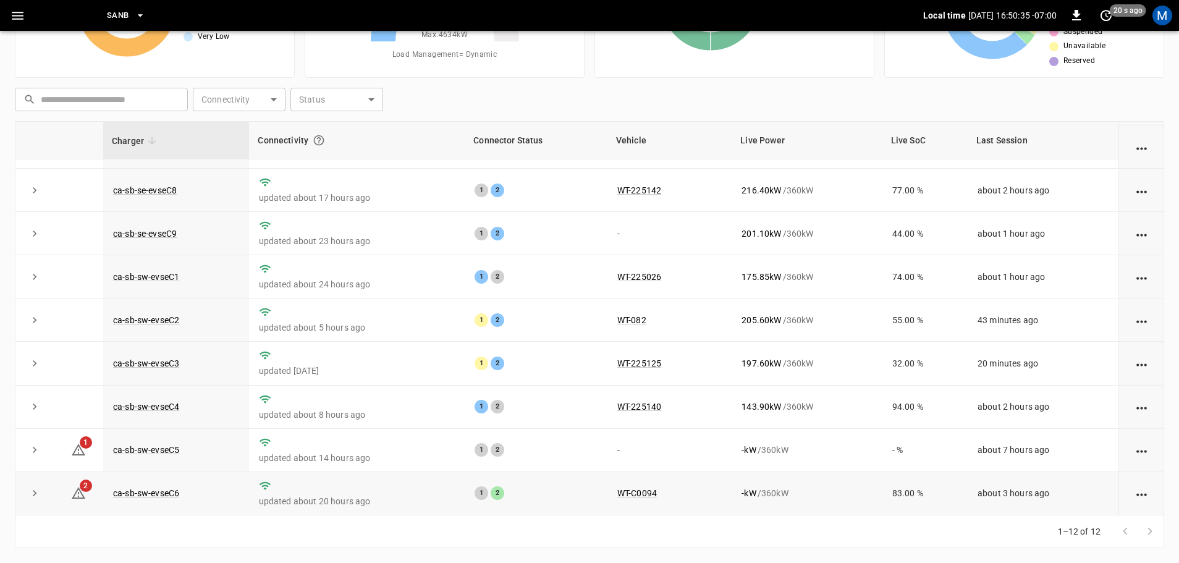
scroll to position [171, 0]
click at [167, 488] on link "ca-sb-sw-evseC6" at bounding box center [146, 493] width 71 height 15
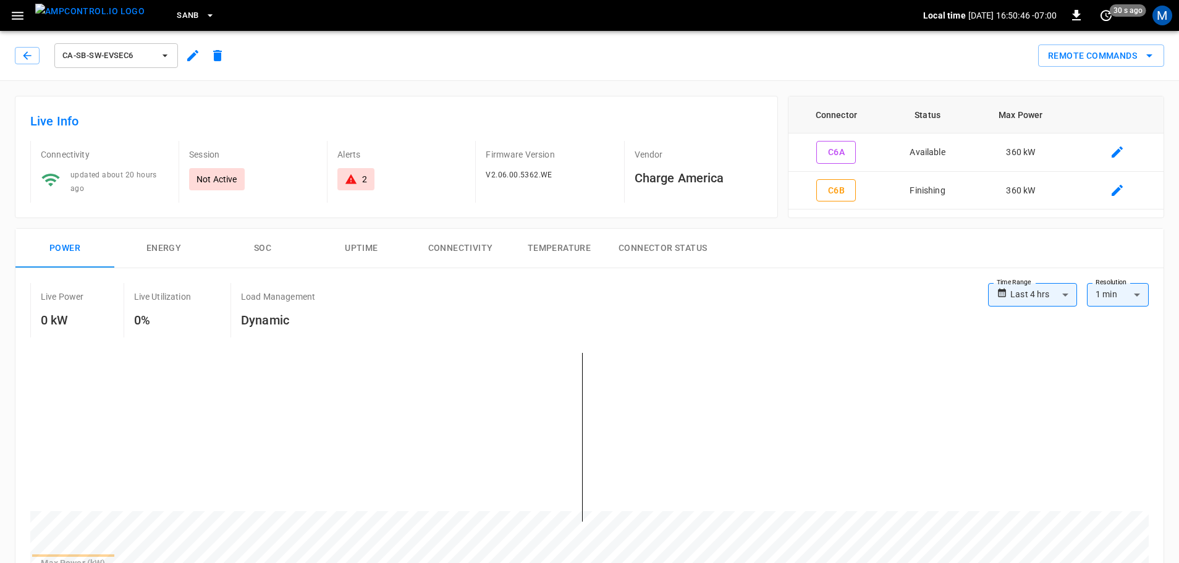
click at [29, 45] on div "ca-sb-sw-evseC6" at bounding box center [122, 56] width 215 height 30
click at [35, 59] on button "button" at bounding box center [27, 55] width 25 height 17
